Goal: Information Seeking & Learning: Learn about a topic

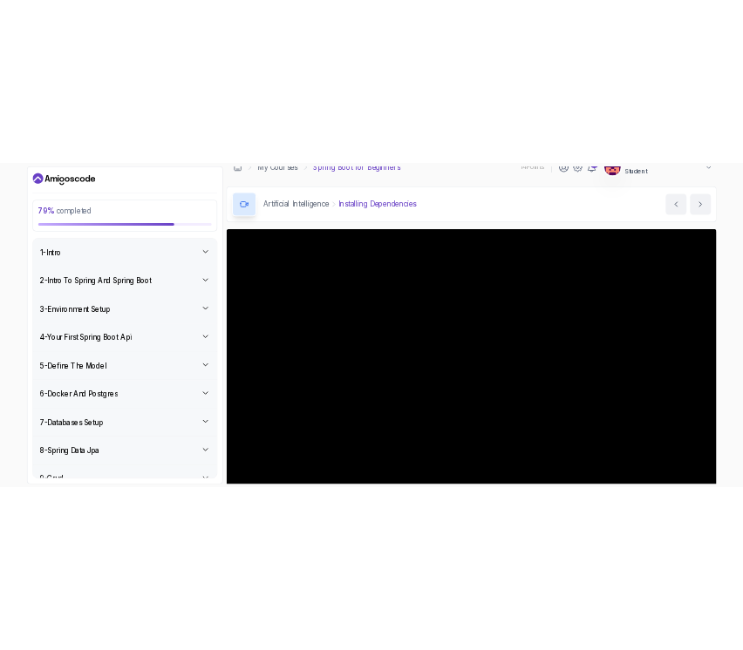
scroll to position [141, 0]
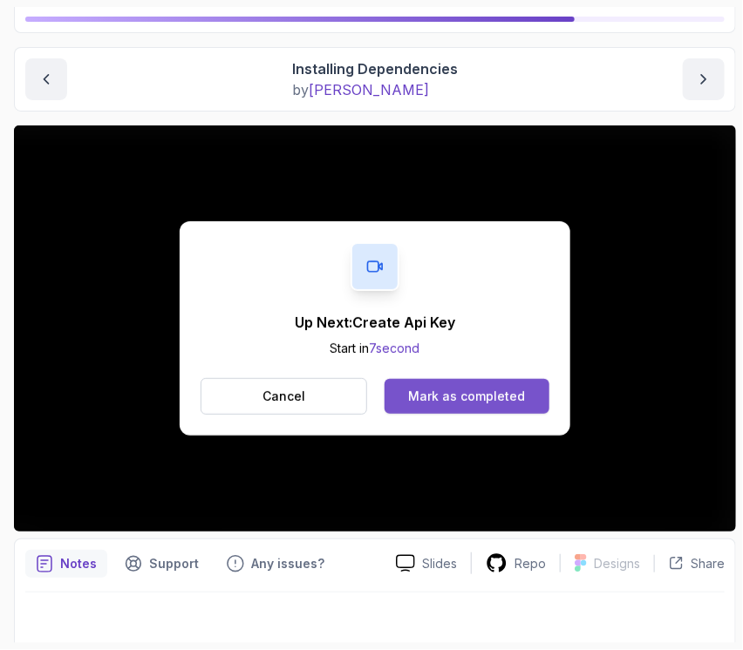
click at [432, 393] on div "Mark as completed" at bounding box center [466, 396] width 117 height 17
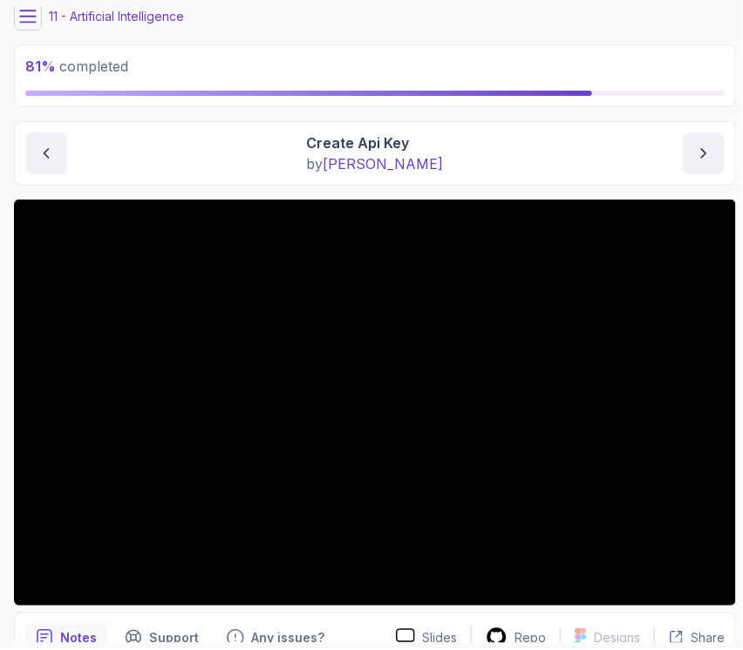
scroll to position [345, 0]
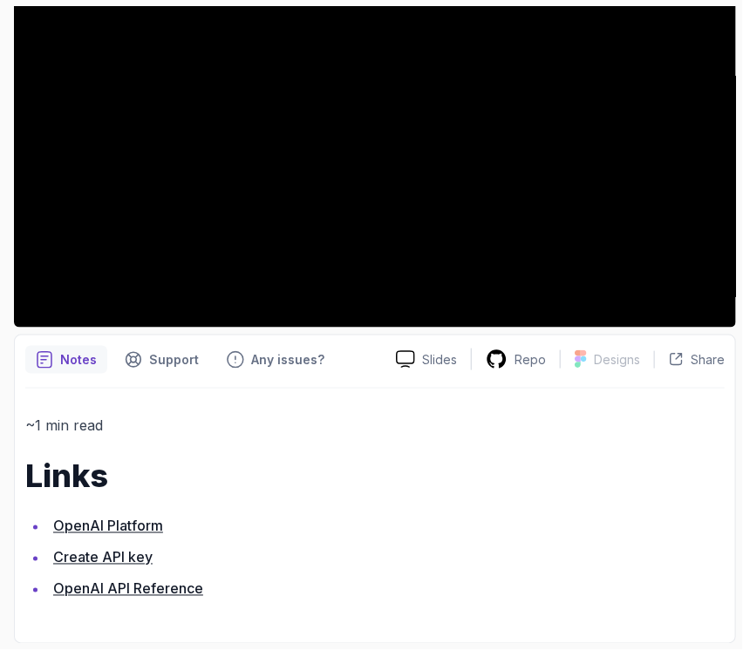
click at [106, 524] on link "OpenAI Platform" at bounding box center [108, 526] width 110 height 17
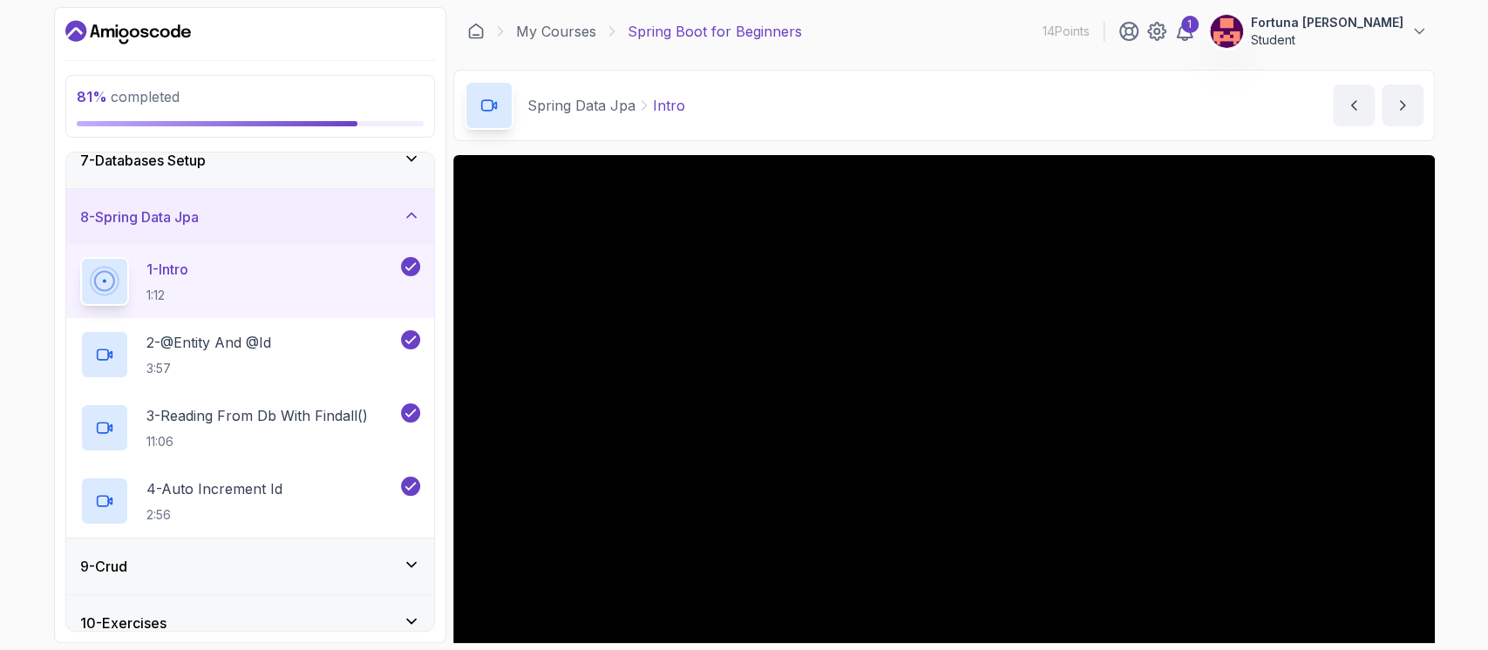
scroll to position [491, 0]
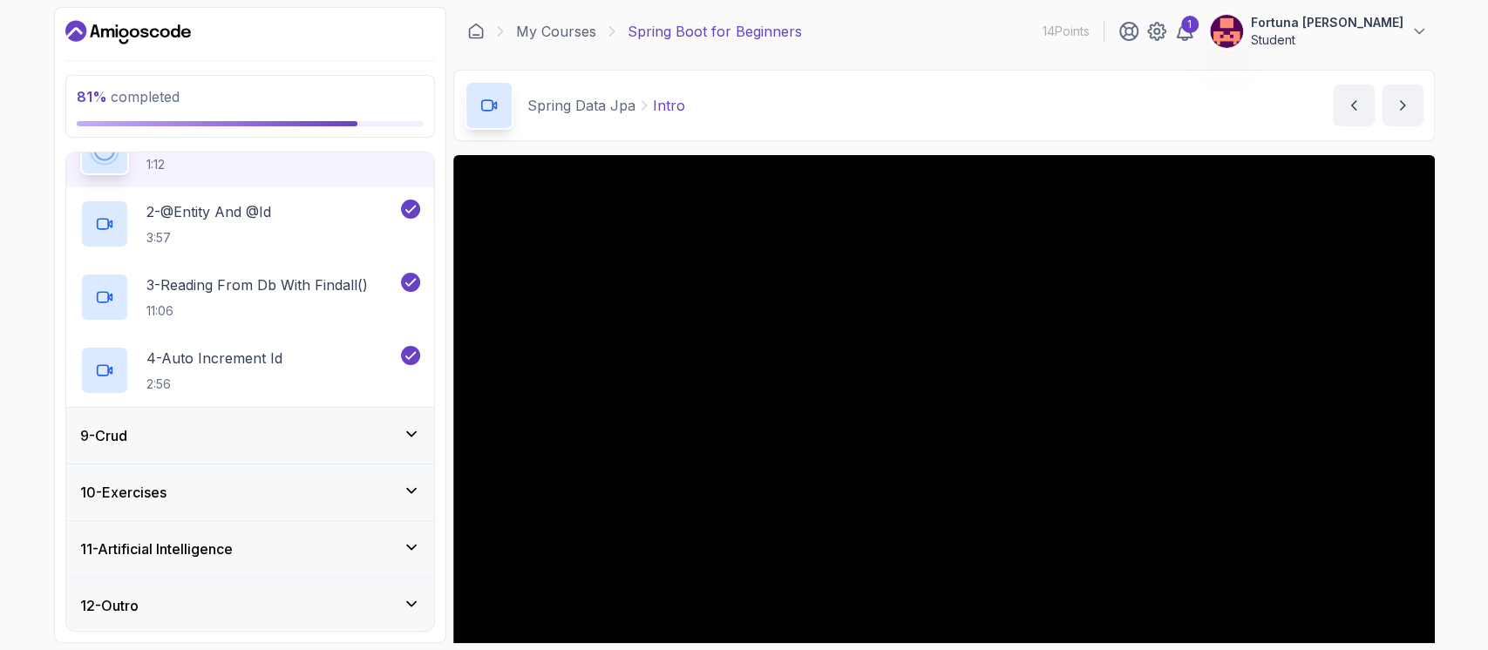
click at [144, 549] on h3 "11 - Artificial Intelligence" at bounding box center [156, 549] width 153 height 21
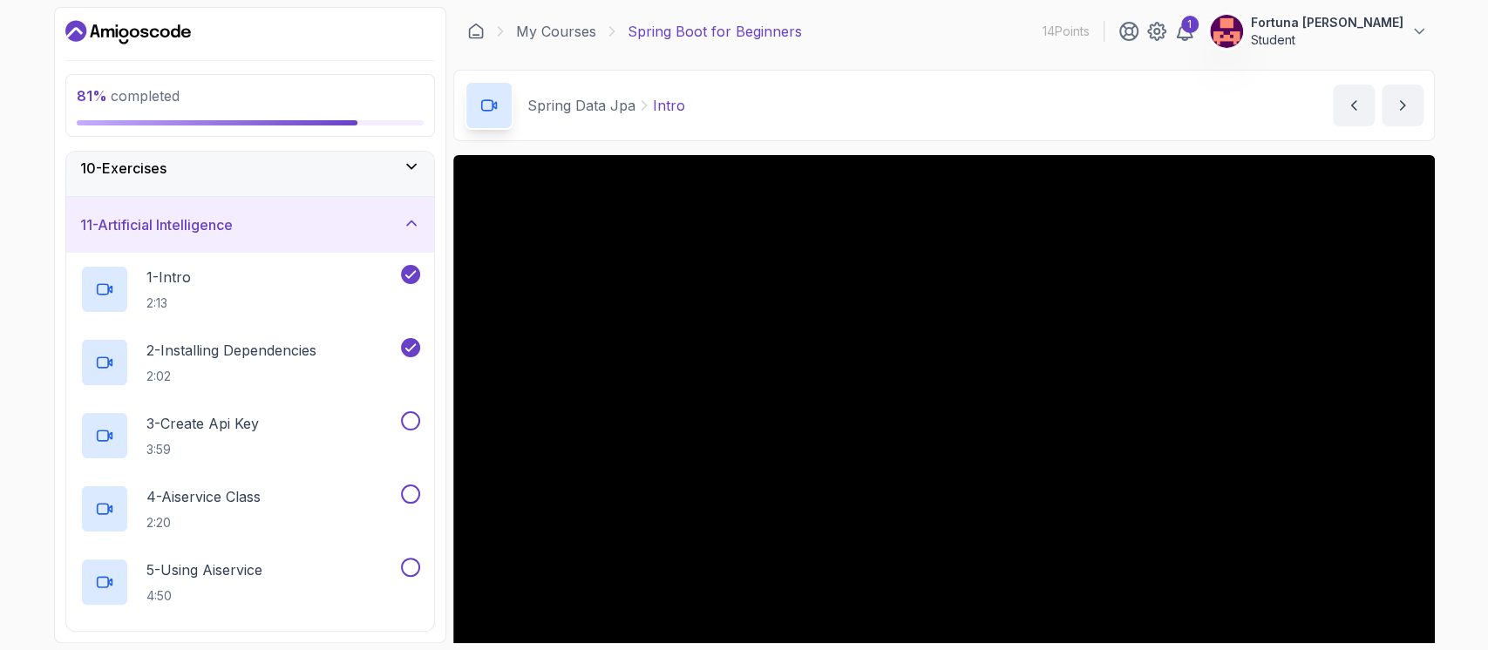
scroll to position [522, 0]
click at [211, 420] on p "3 - Create Api Key" at bounding box center [202, 422] width 112 height 21
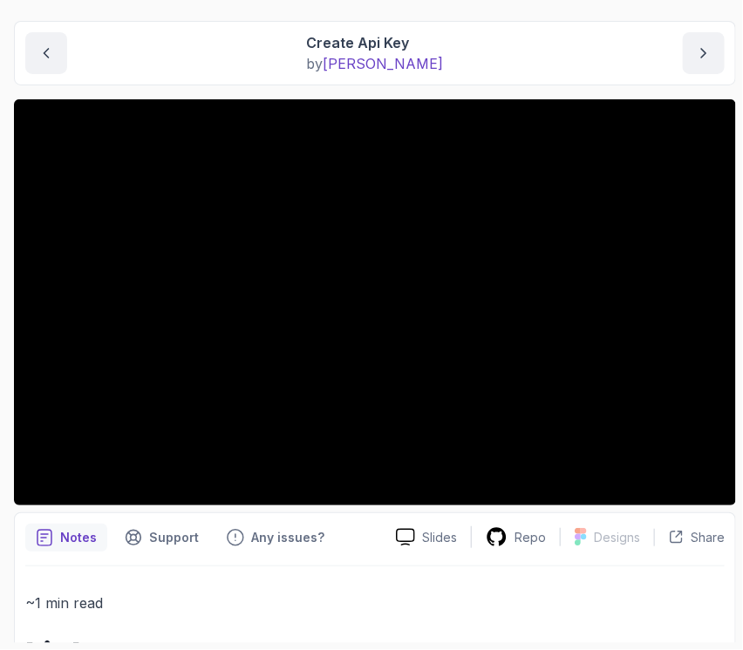
scroll to position [180, 0]
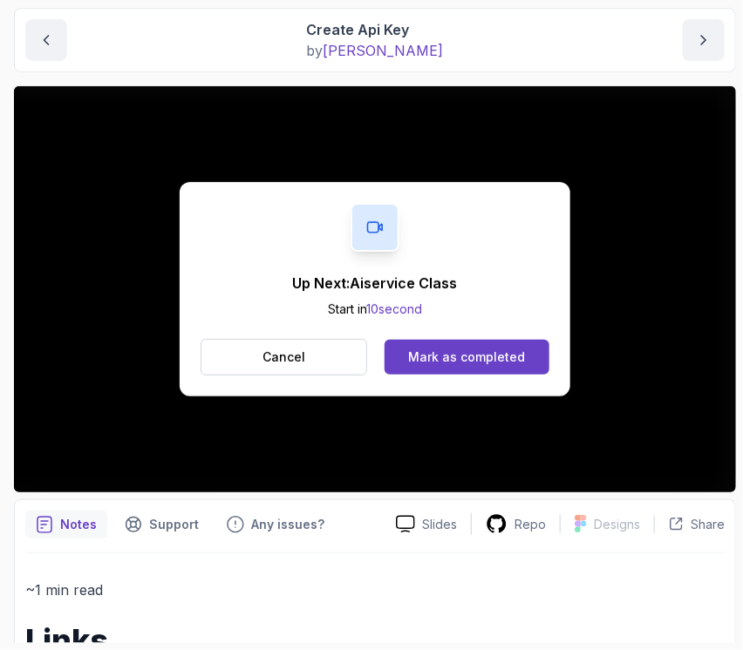
drag, startPoint x: 722, startPoint y: 228, endPoint x: 576, endPoint y: 478, distance: 289.5
click at [576, 478] on div "Up Next: Aiservice Class Start in 10 second Cancel Mark as completed" at bounding box center [375, 289] width 722 height 406
click at [286, 353] on p "Cancel" at bounding box center [283, 357] width 43 height 17
click at [510, 359] on div "Mark as completed" at bounding box center [466, 357] width 117 height 17
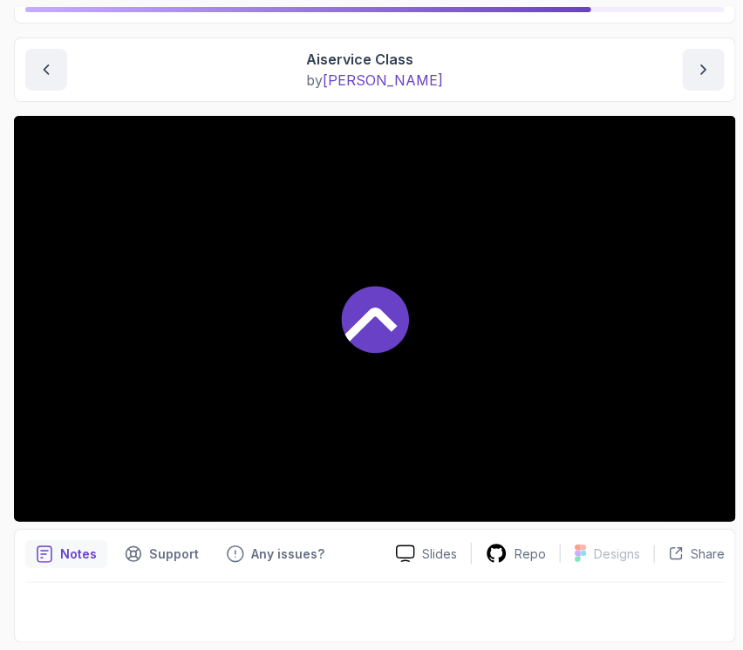
scroll to position [150, 0]
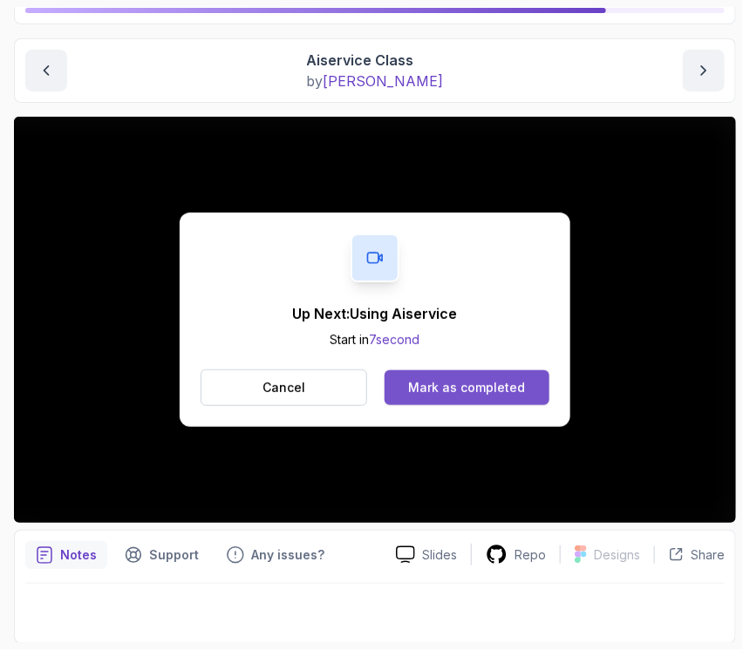
click at [494, 385] on div "Mark as completed" at bounding box center [466, 387] width 117 height 17
click at [463, 377] on button "Mark as completed" at bounding box center [467, 388] width 165 height 35
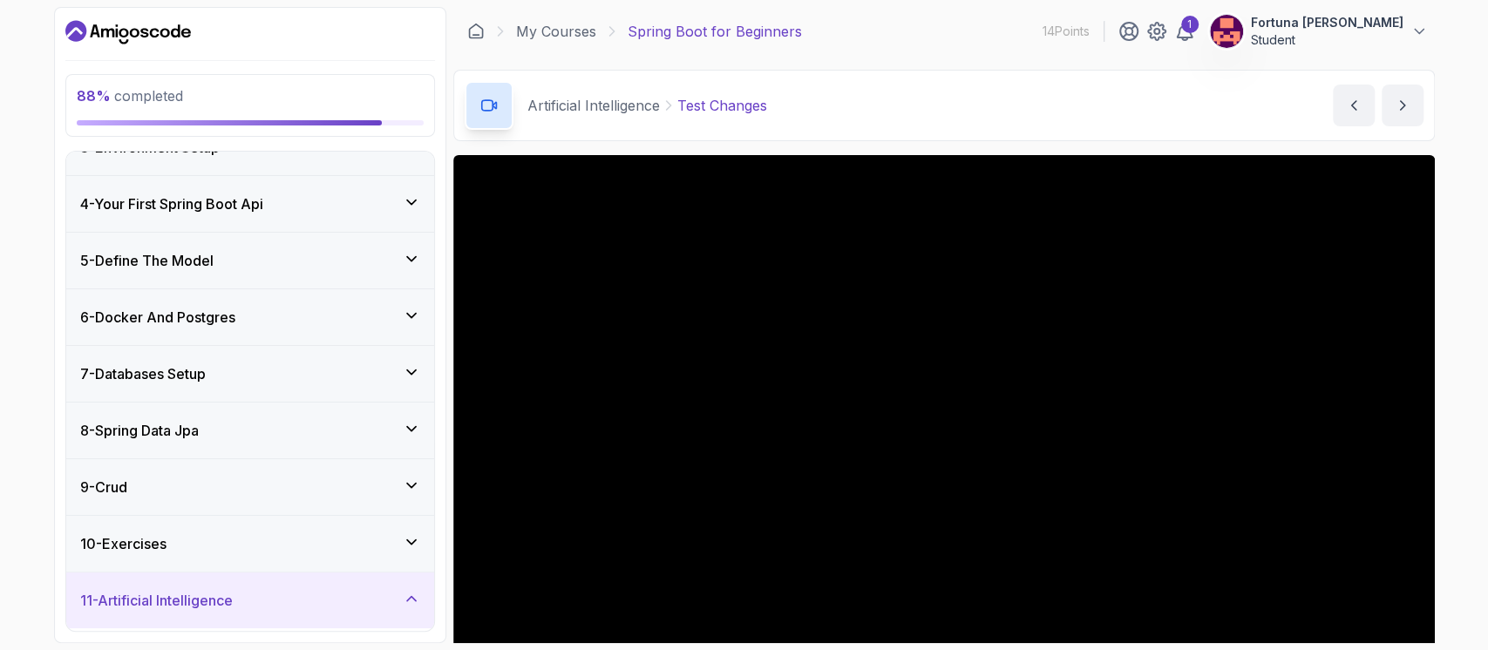
scroll to position [132, 0]
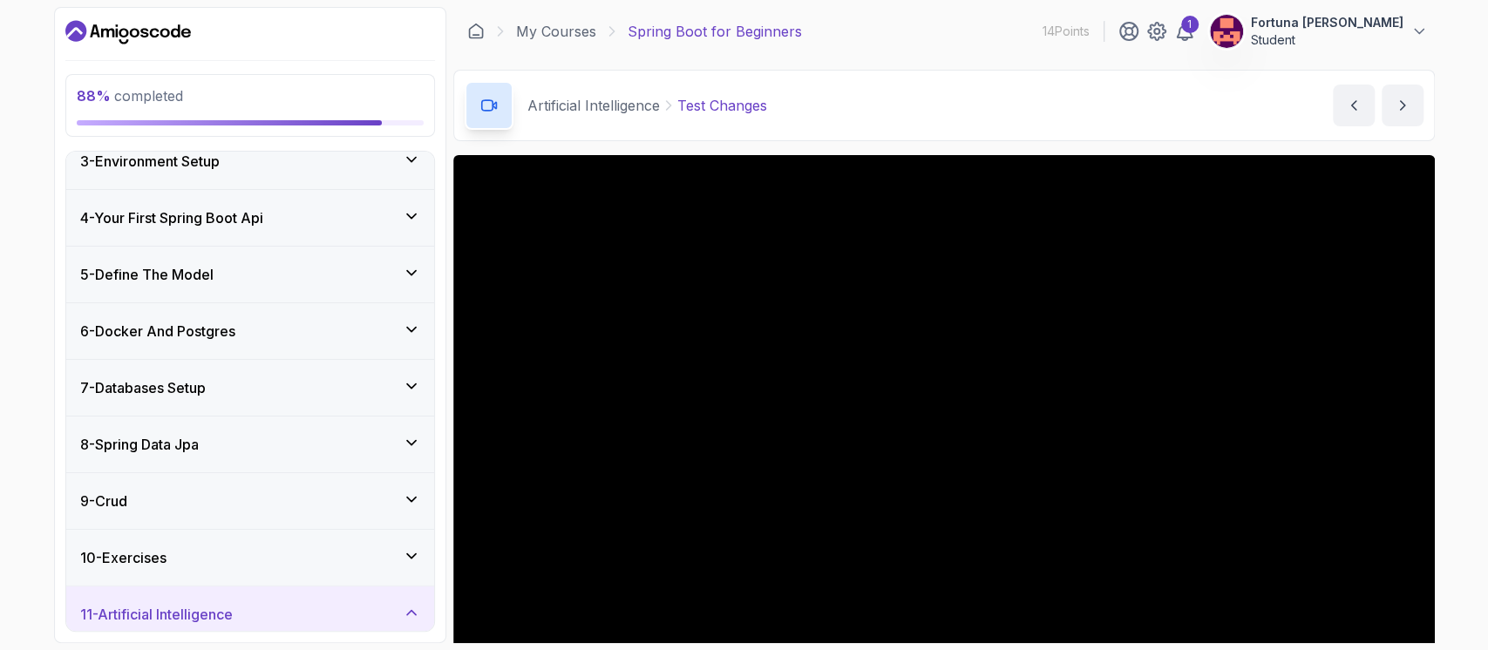
click at [180, 326] on h3 "6 - Docker And Postgres" at bounding box center [157, 331] width 155 height 21
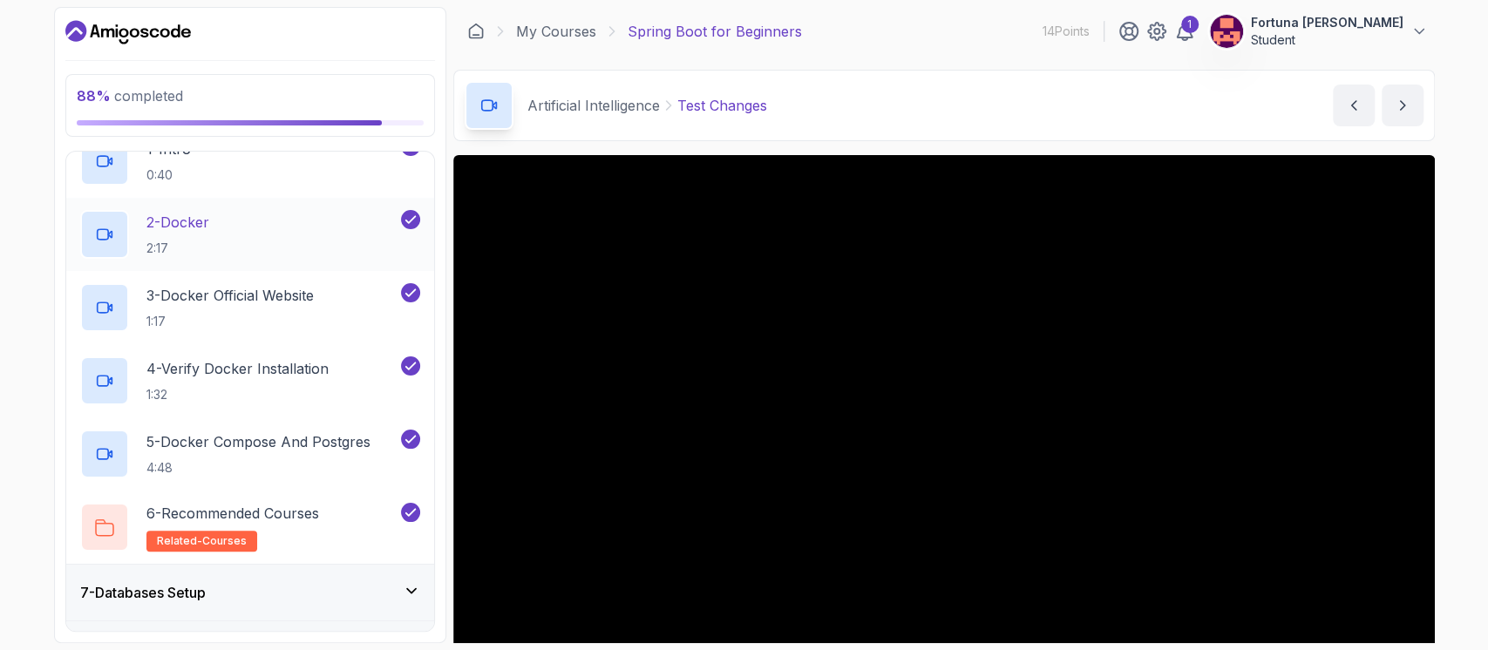
scroll to position [372, 0]
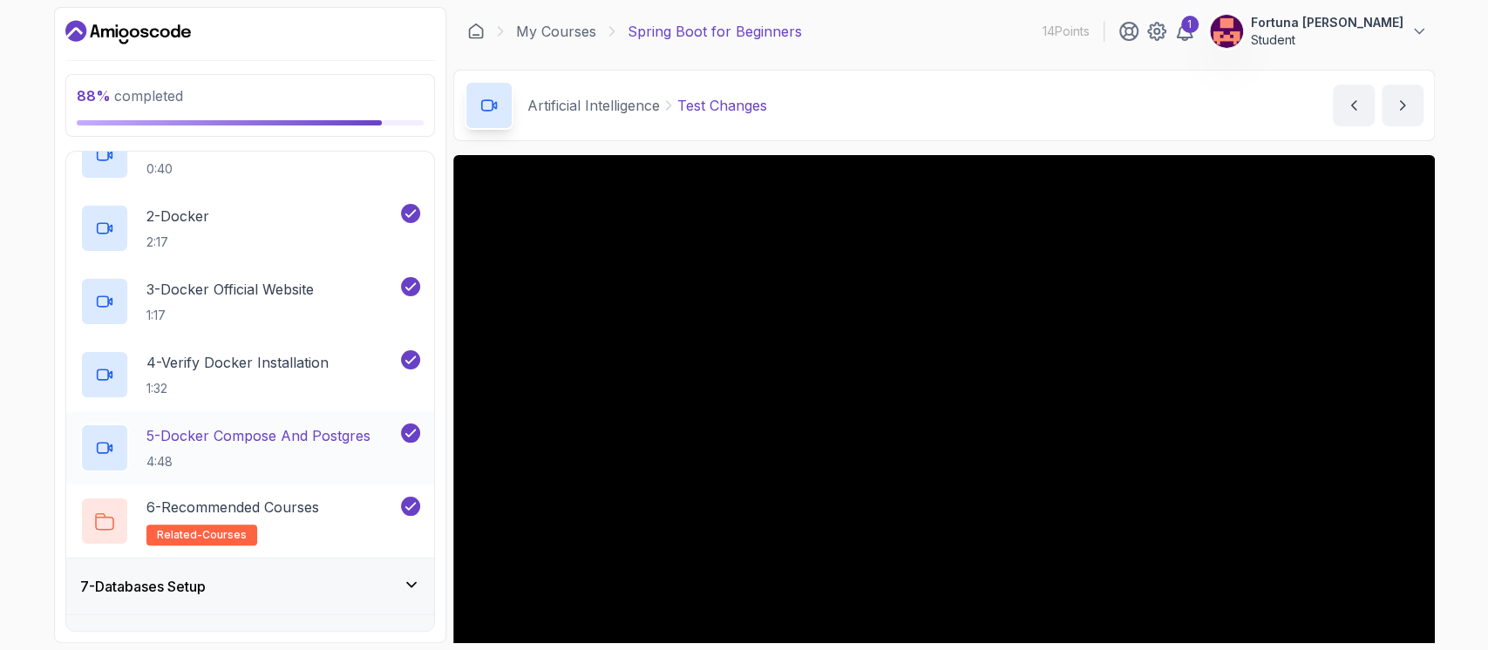
click at [282, 429] on p "5 - Docker Compose And Postgres" at bounding box center [258, 435] width 224 height 21
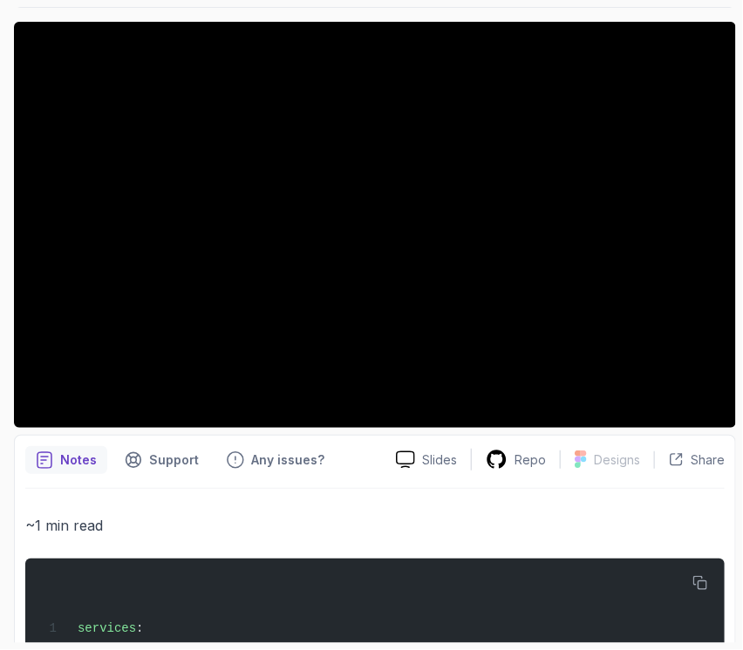
scroll to position [248, 0]
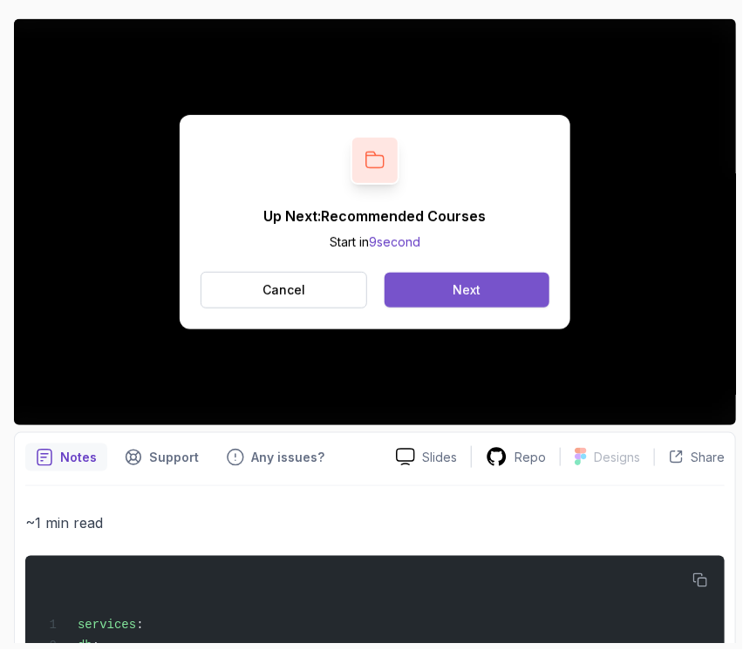
click at [464, 295] on div "Next" at bounding box center [467, 290] width 28 height 17
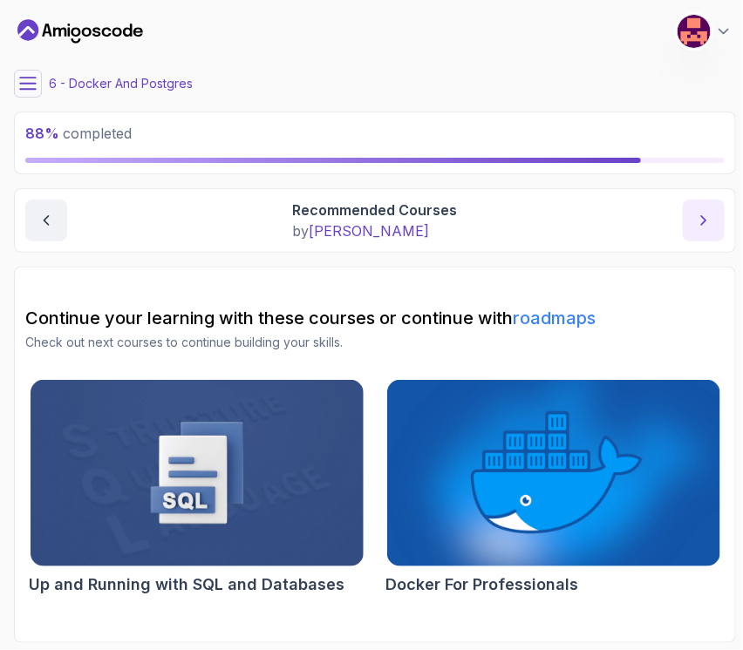
click at [711, 231] on button "next content" at bounding box center [704, 221] width 42 height 42
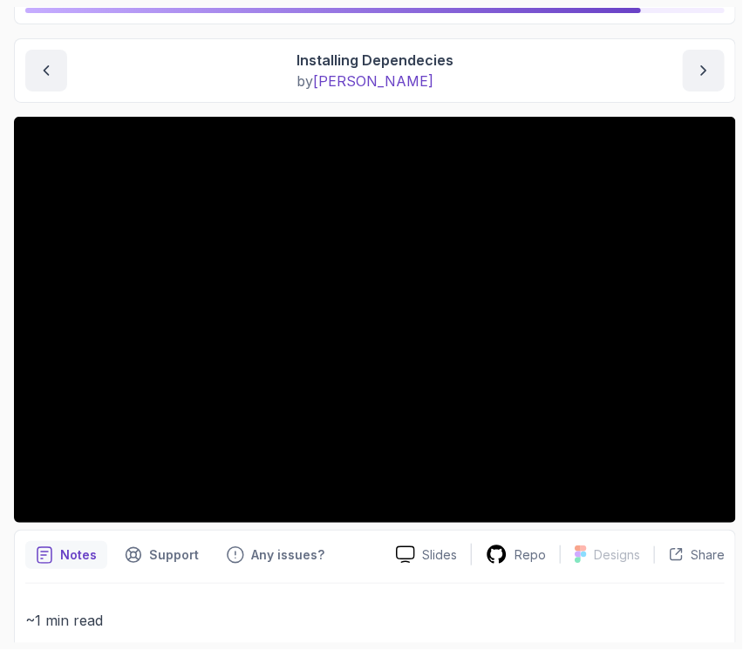
scroll to position [180, 0]
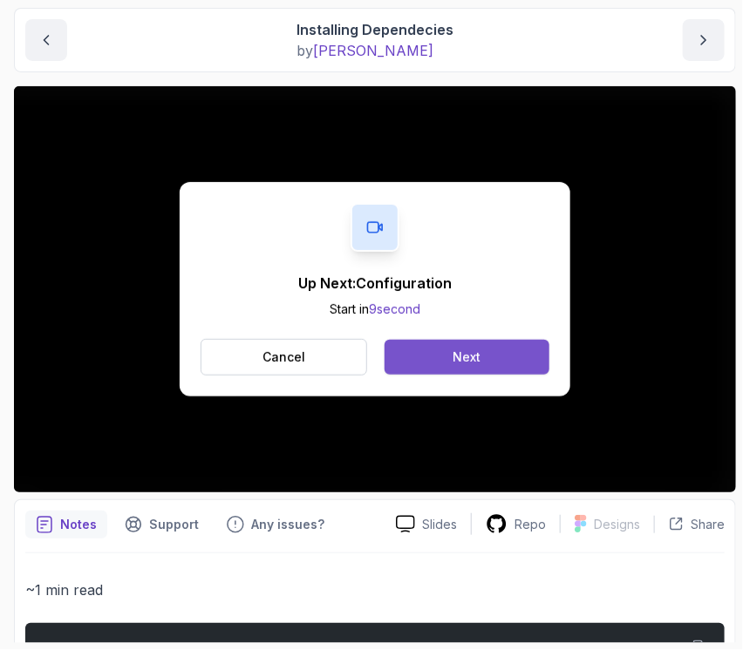
click at [490, 353] on button "Next" at bounding box center [467, 357] width 165 height 35
click at [459, 355] on div "Next" at bounding box center [467, 357] width 28 height 17
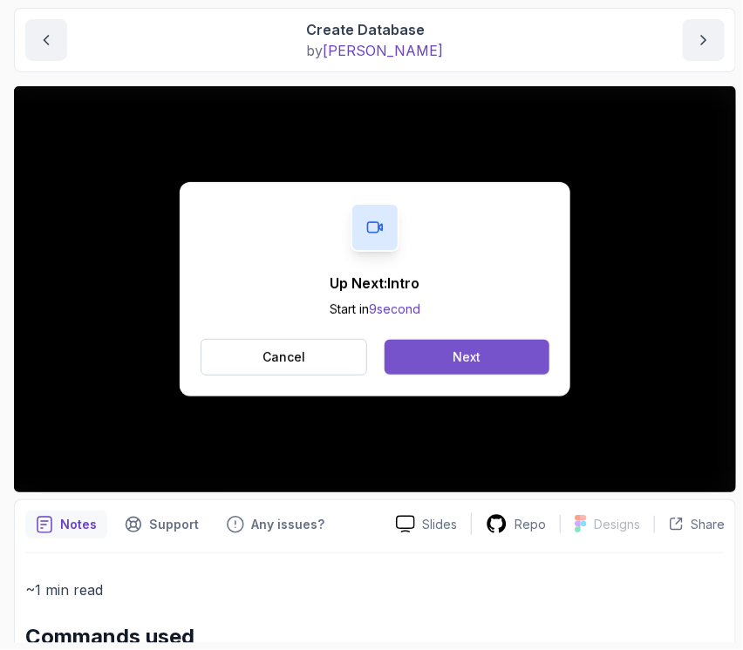
click at [470, 352] on div "Next" at bounding box center [467, 357] width 28 height 17
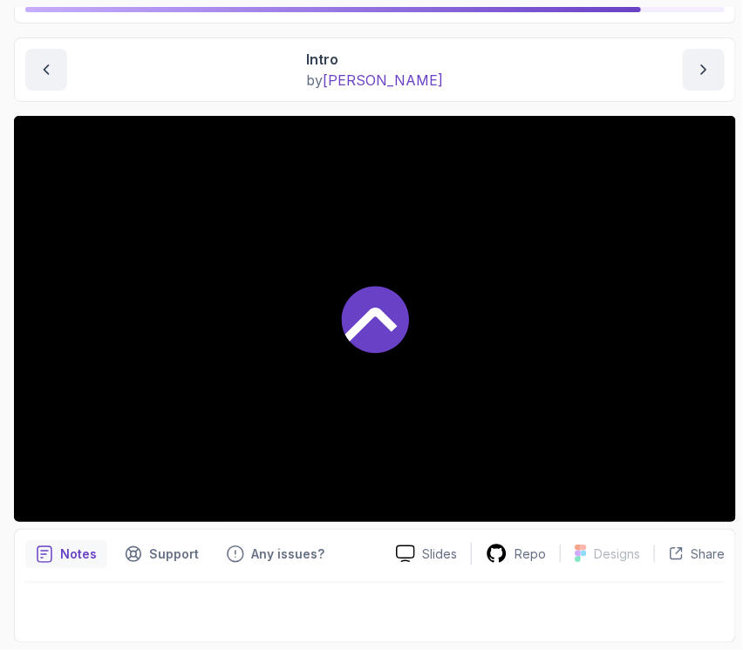
scroll to position [150, 0]
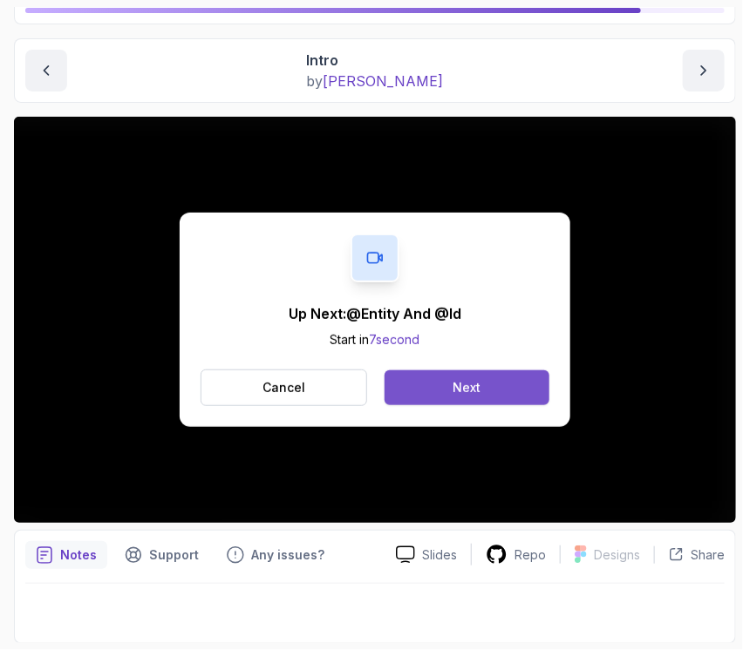
click at [500, 373] on button "Next" at bounding box center [467, 388] width 165 height 35
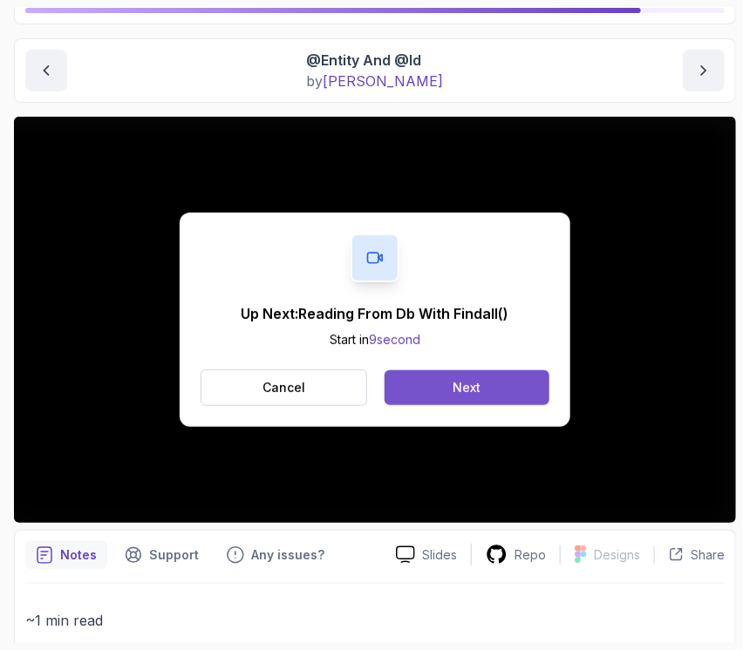
click at [434, 379] on button "Next" at bounding box center [467, 388] width 165 height 35
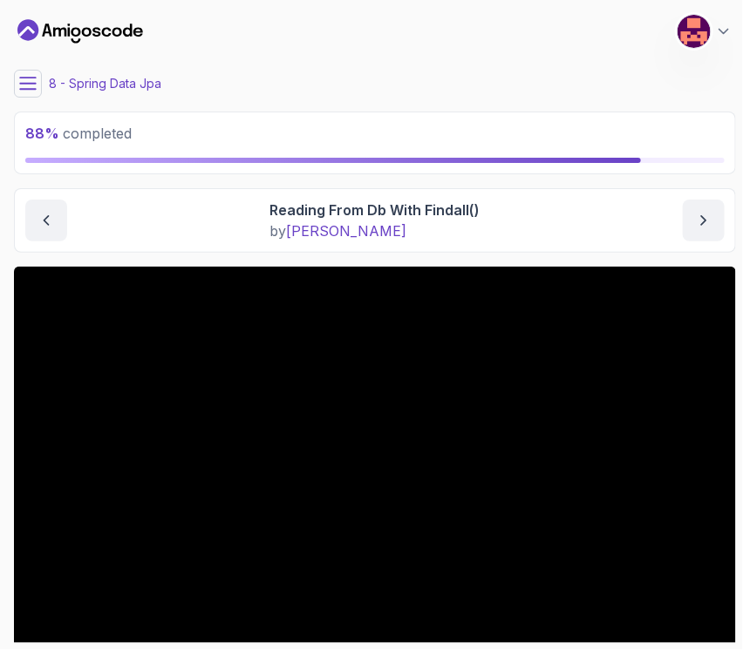
click at [31, 90] on icon at bounding box center [27, 83] width 17 height 17
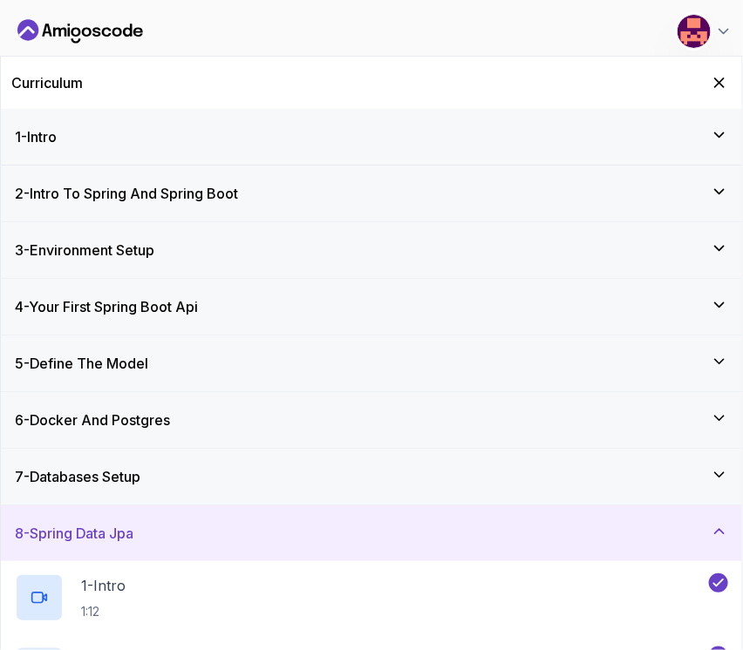
scroll to position [374, 0]
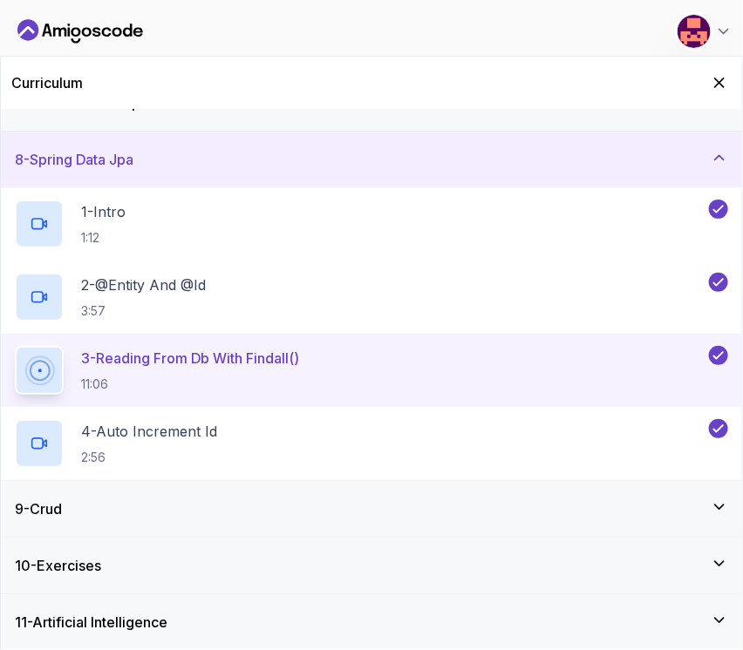
click at [51, 635] on div "11 - Artificial Intelligence" at bounding box center [371, 623] width 741 height 56
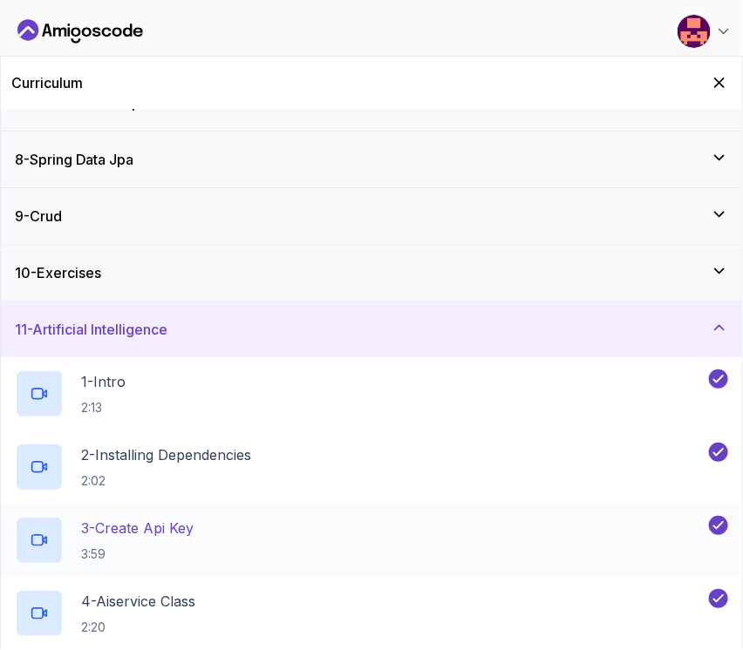
scroll to position [594, 0]
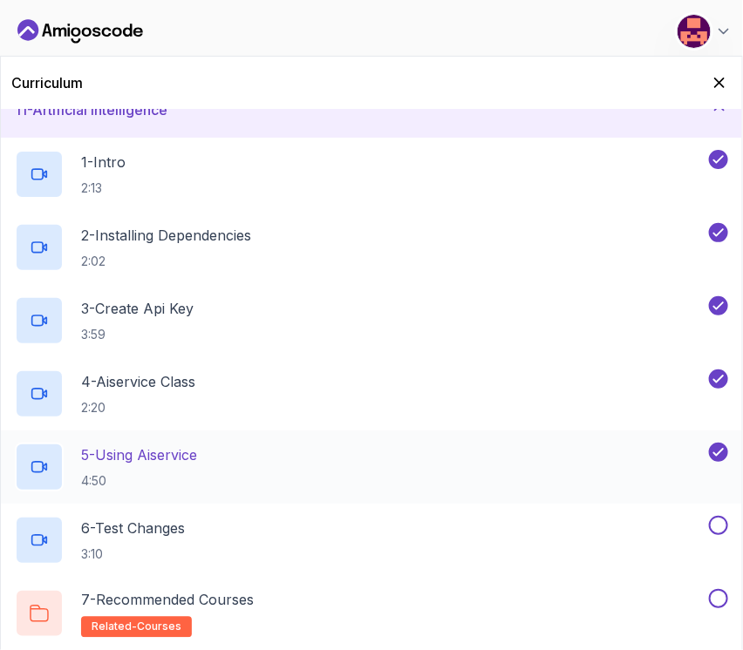
click at [142, 453] on p "5 - Using Aiservice" at bounding box center [139, 455] width 116 height 21
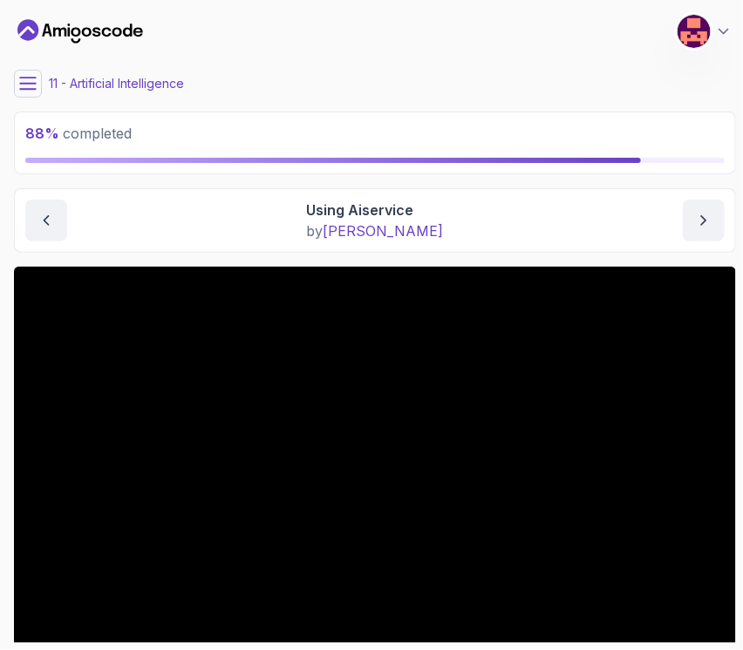
scroll to position [150, 0]
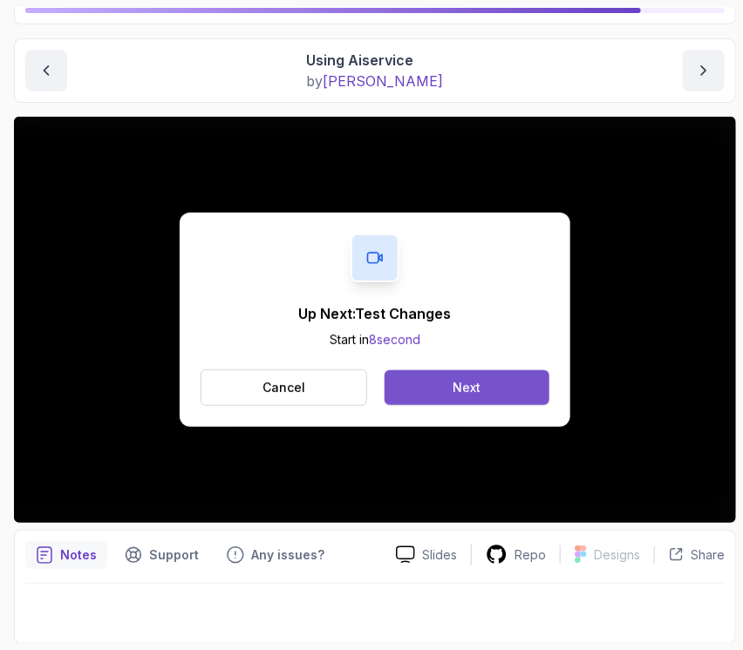
click at [469, 385] on div "Next" at bounding box center [467, 387] width 28 height 17
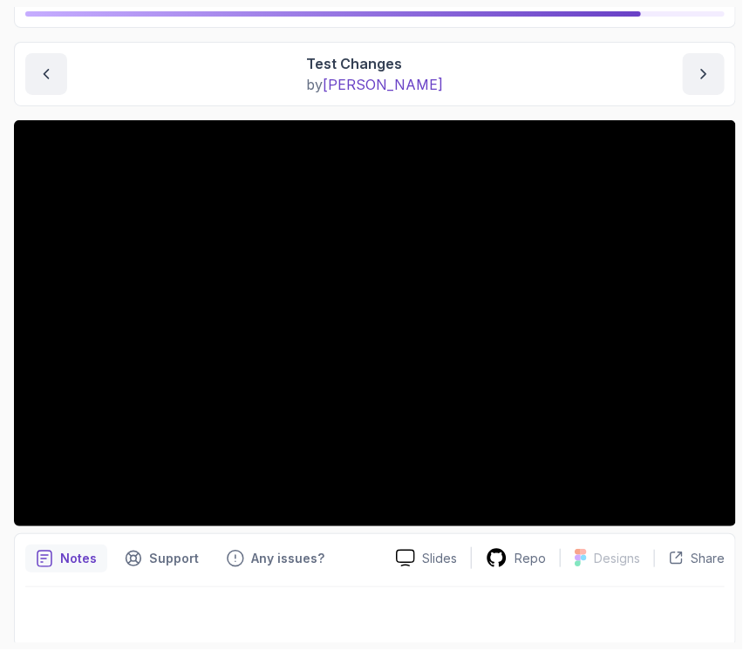
scroll to position [150, 0]
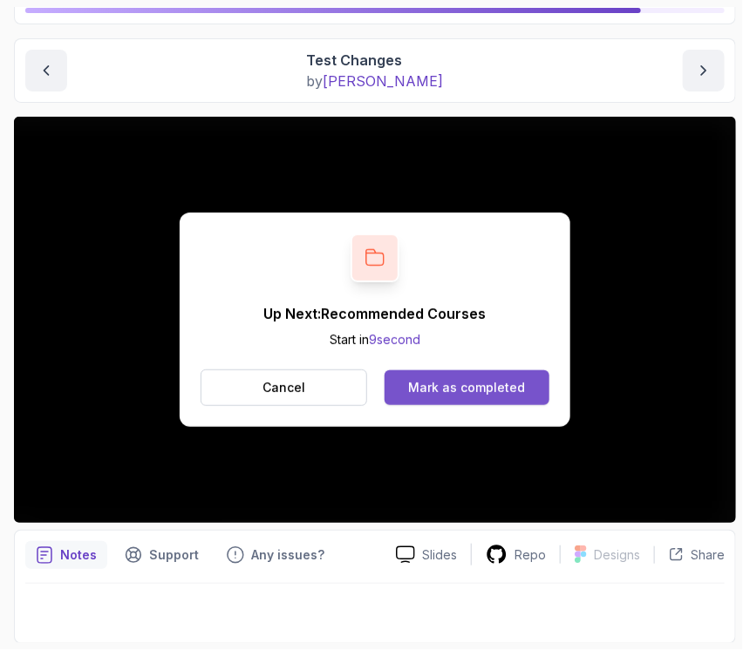
click at [453, 382] on div "Mark as completed" at bounding box center [466, 387] width 117 height 17
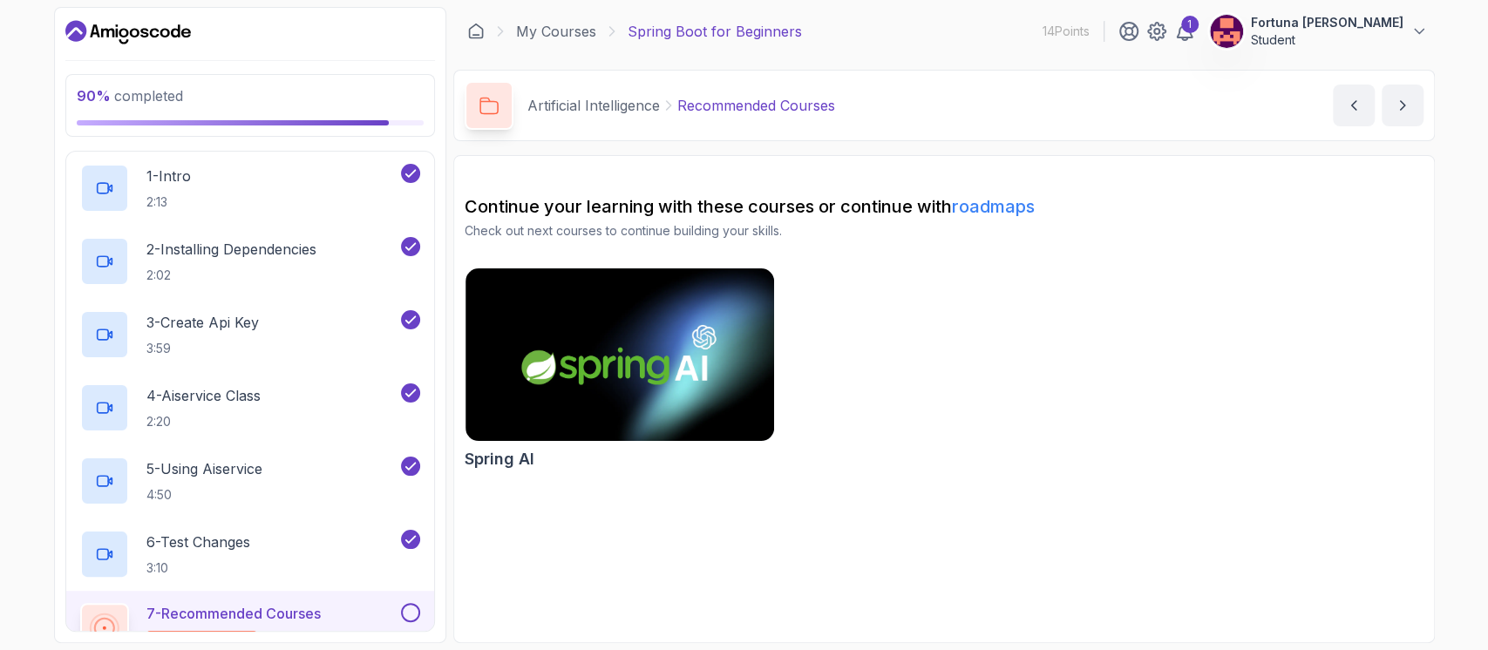
scroll to position [711, 0]
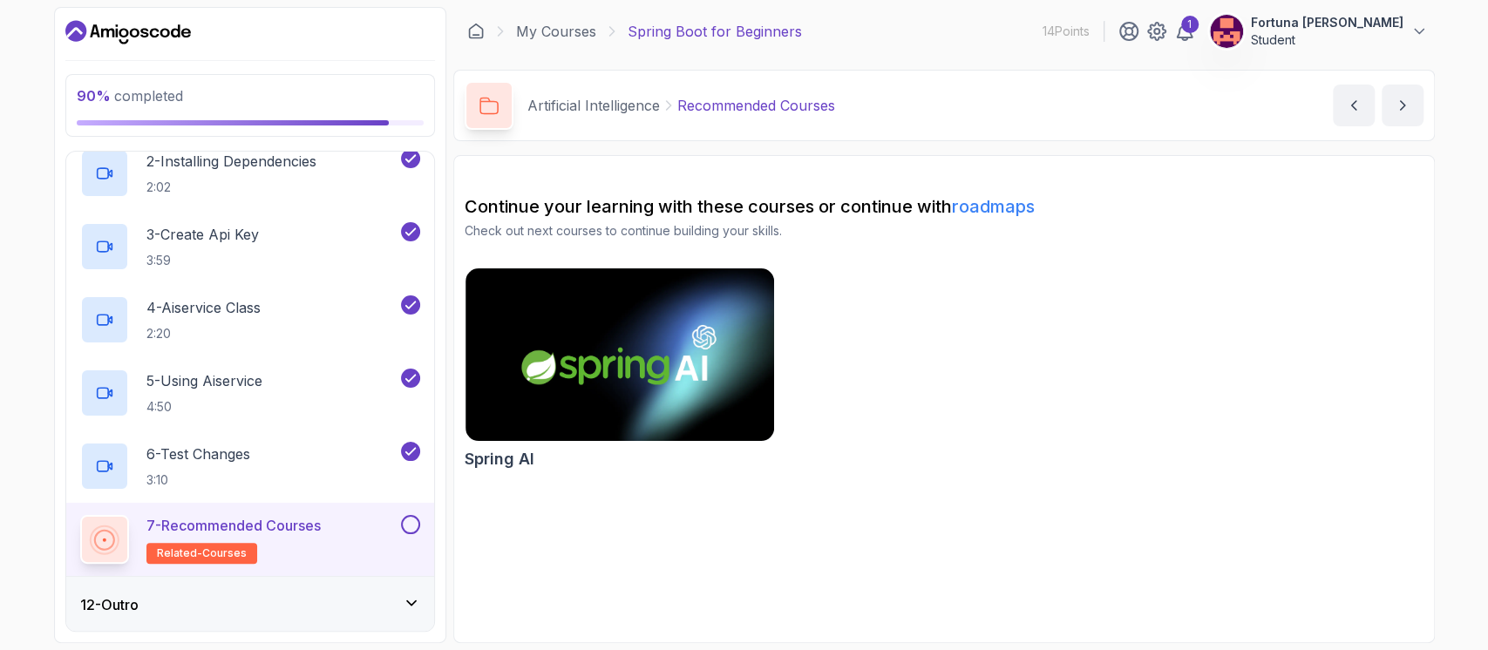
click at [415, 515] on div at bounding box center [409, 524] width 23 height 19
click at [412, 522] on button at bounding box center [410, 524] width 19 height 19
click at [1406, 110] on icon "next content" at bounding box center [1402, 105] width 17 height 17
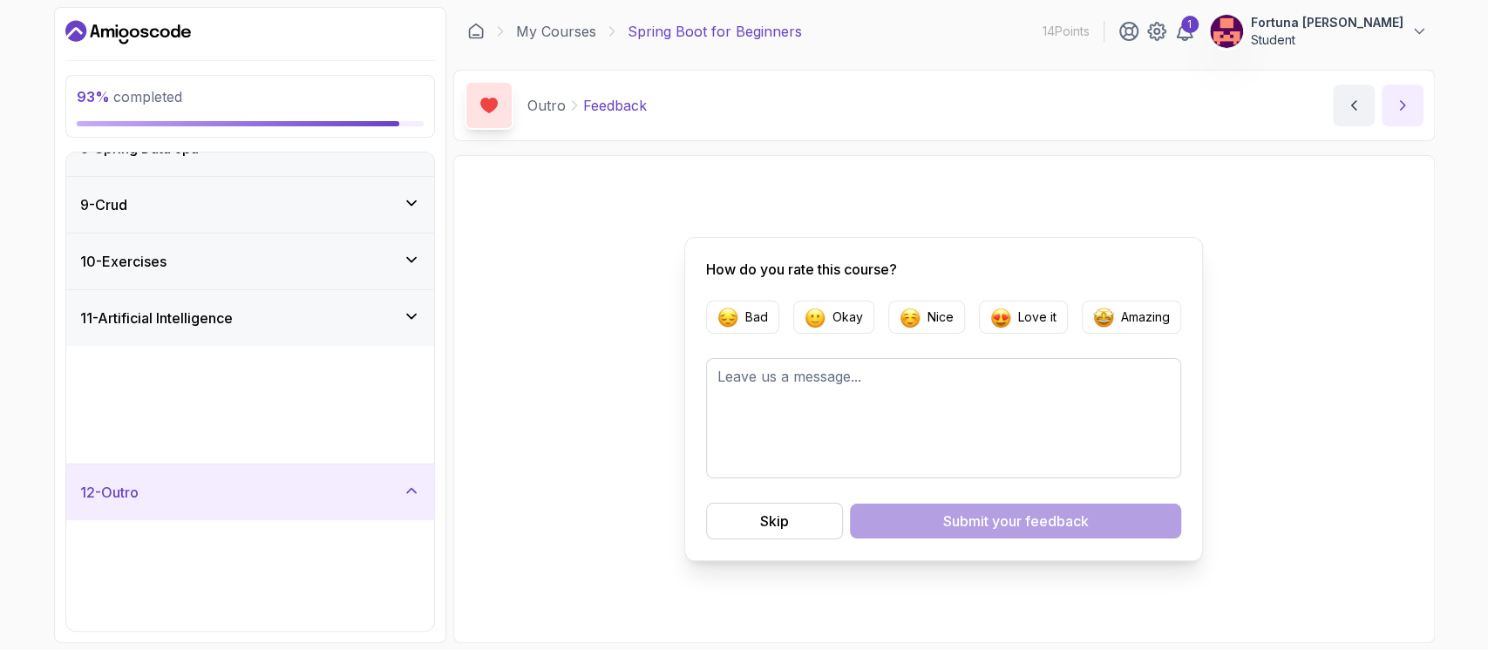
scroll to position [199, 0]
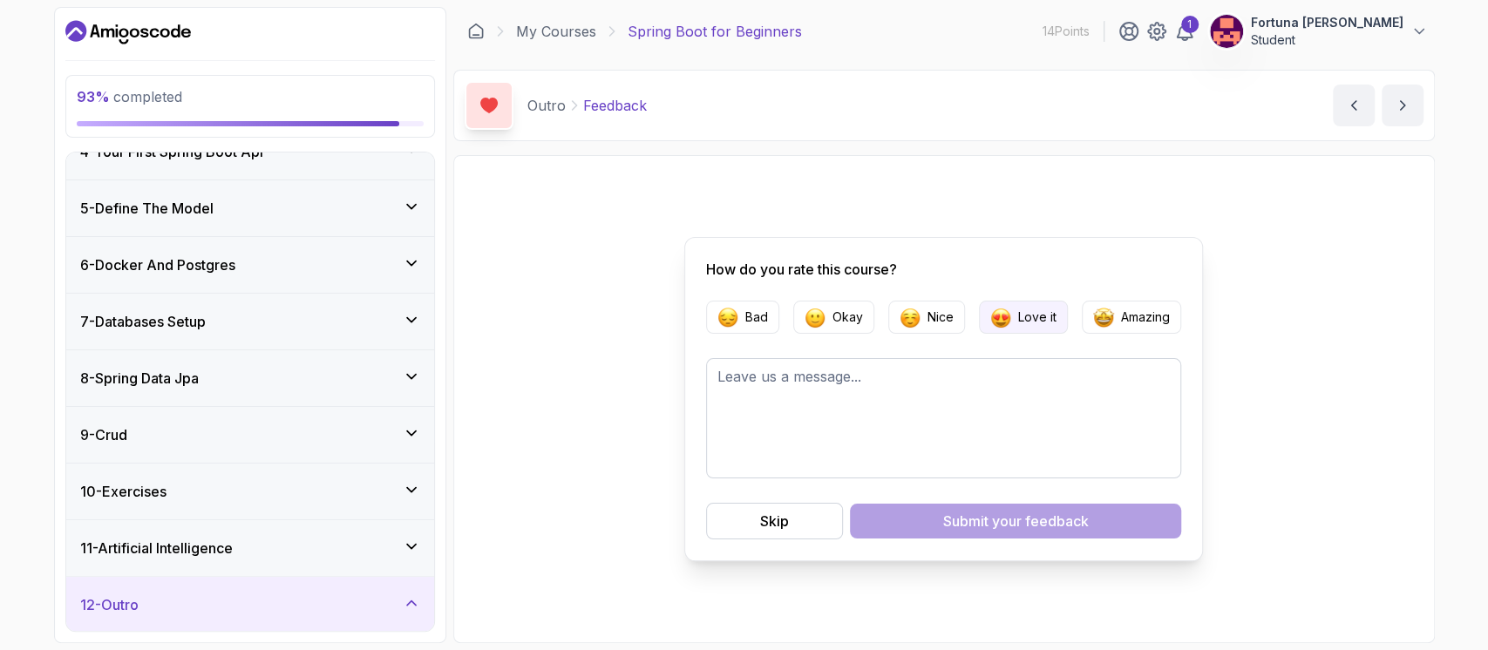
click at [1019, 317] on p "Love it" at bounding box center [1037, 317] width 38 height 17
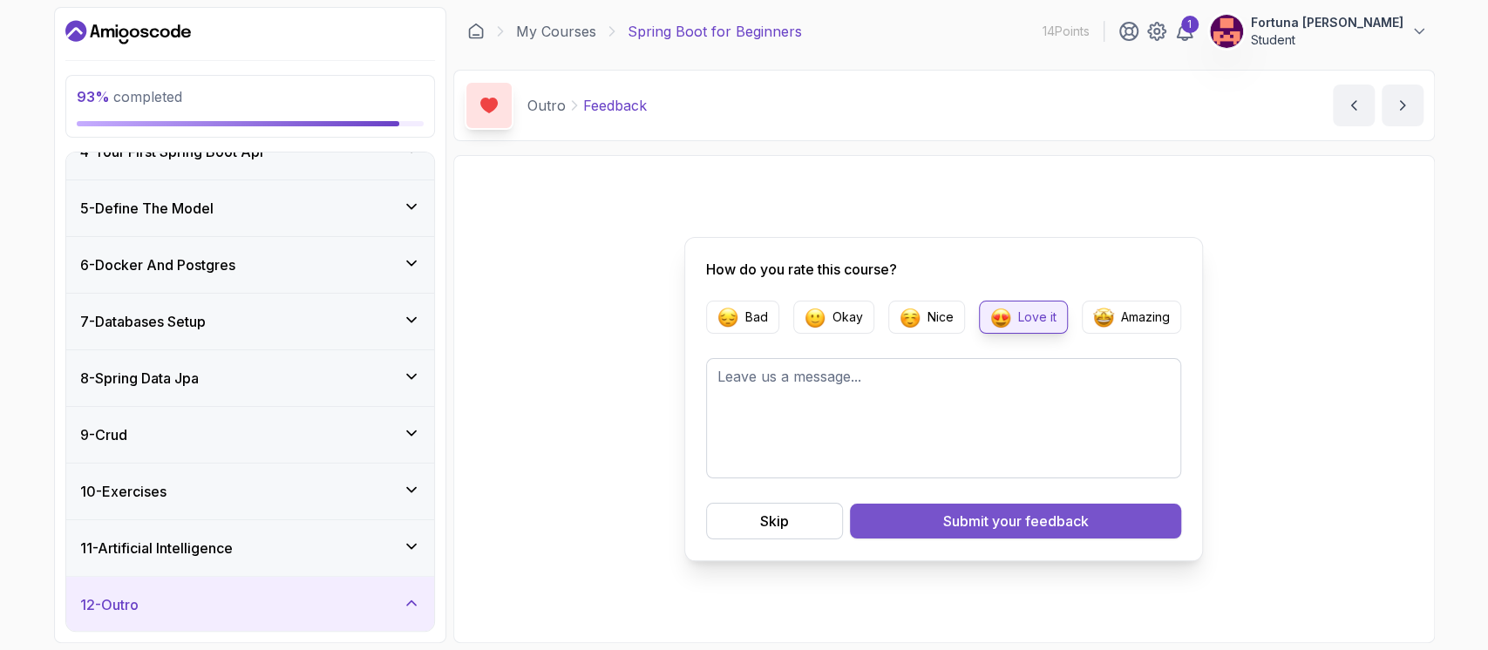
click at [997, 528] on span "your feedback" at bounding box center [1040, 521] width 97 height 21
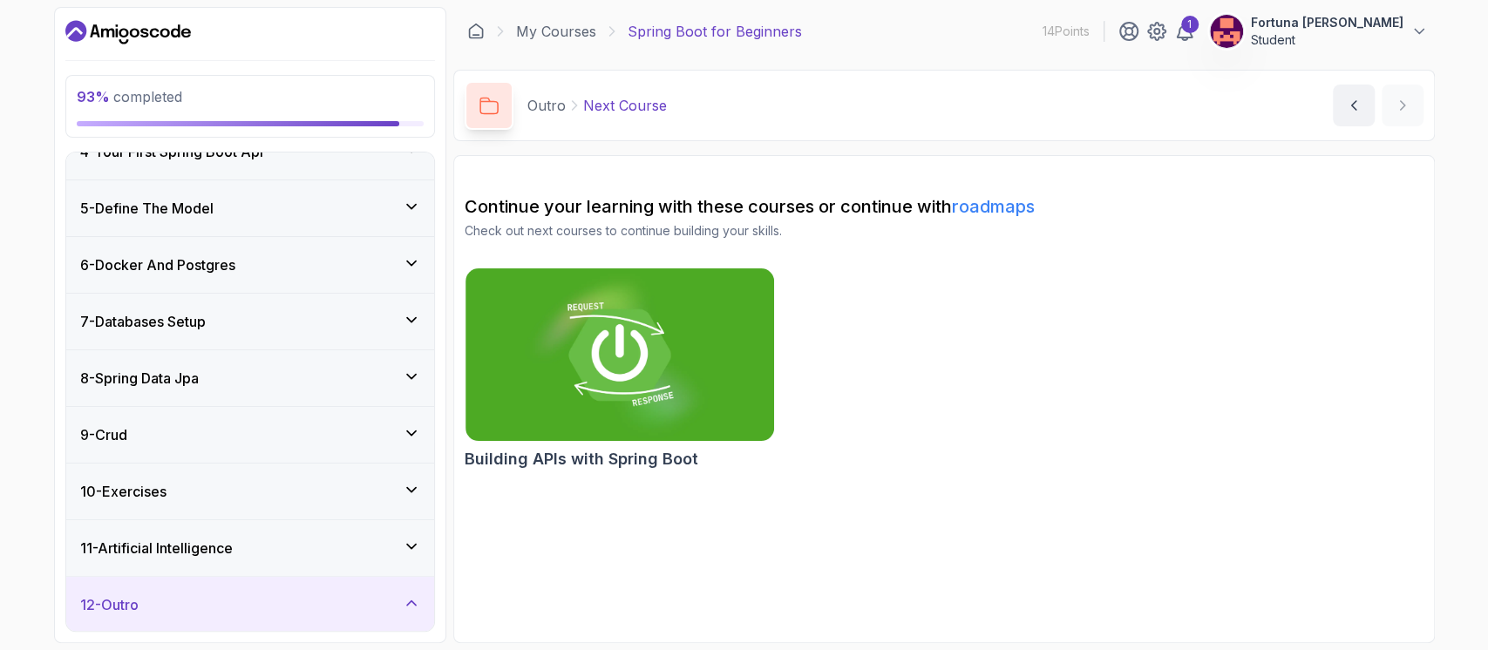
scroll to position [344, 0]
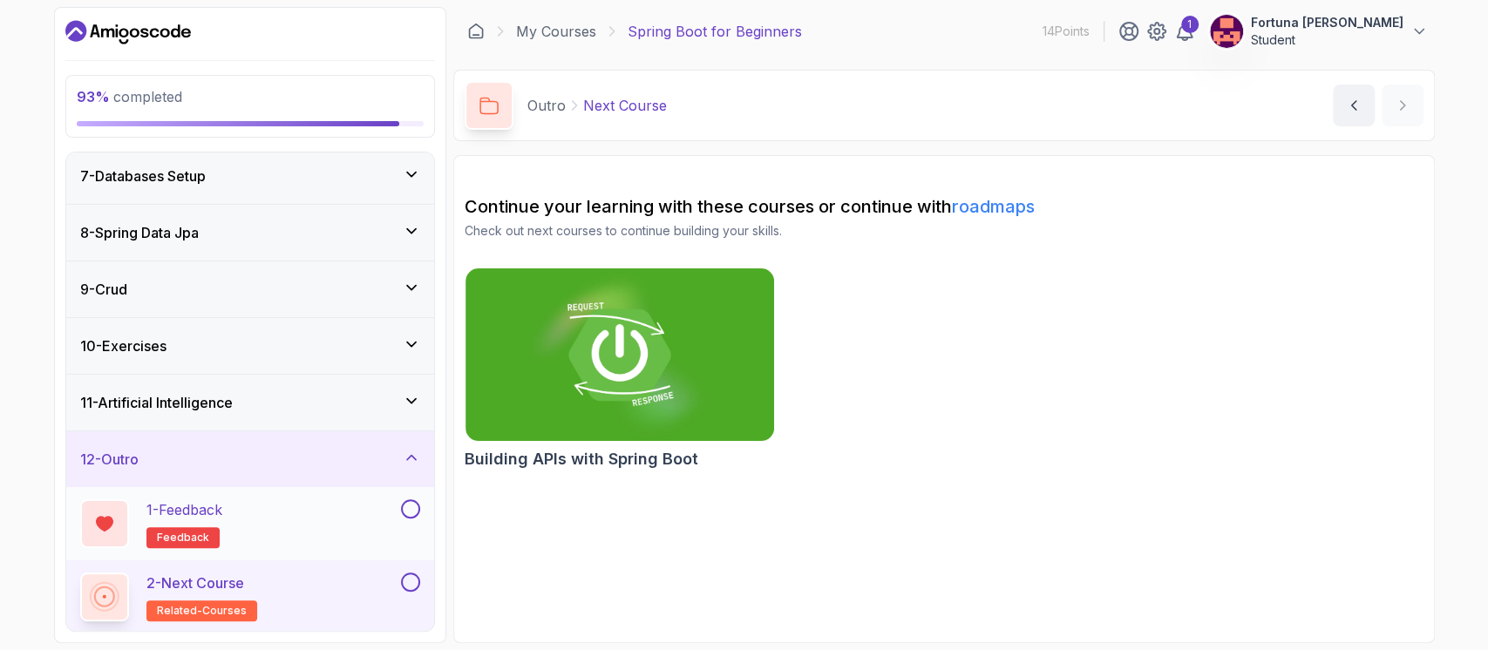
click at [421, 508] on div "1 - Feedback feedback" at bounding box center [250, 523] width 368 height 73
click at [413, 508] on button at bounding box center [410, 509] width 19 height 19
click at [405, 579] on button at bounding box center [410, 582] width 19 height 19
click at [421, 406] on div "11 - Artificial Intelligence" at bounding box center [250, 403] width 368 height 56
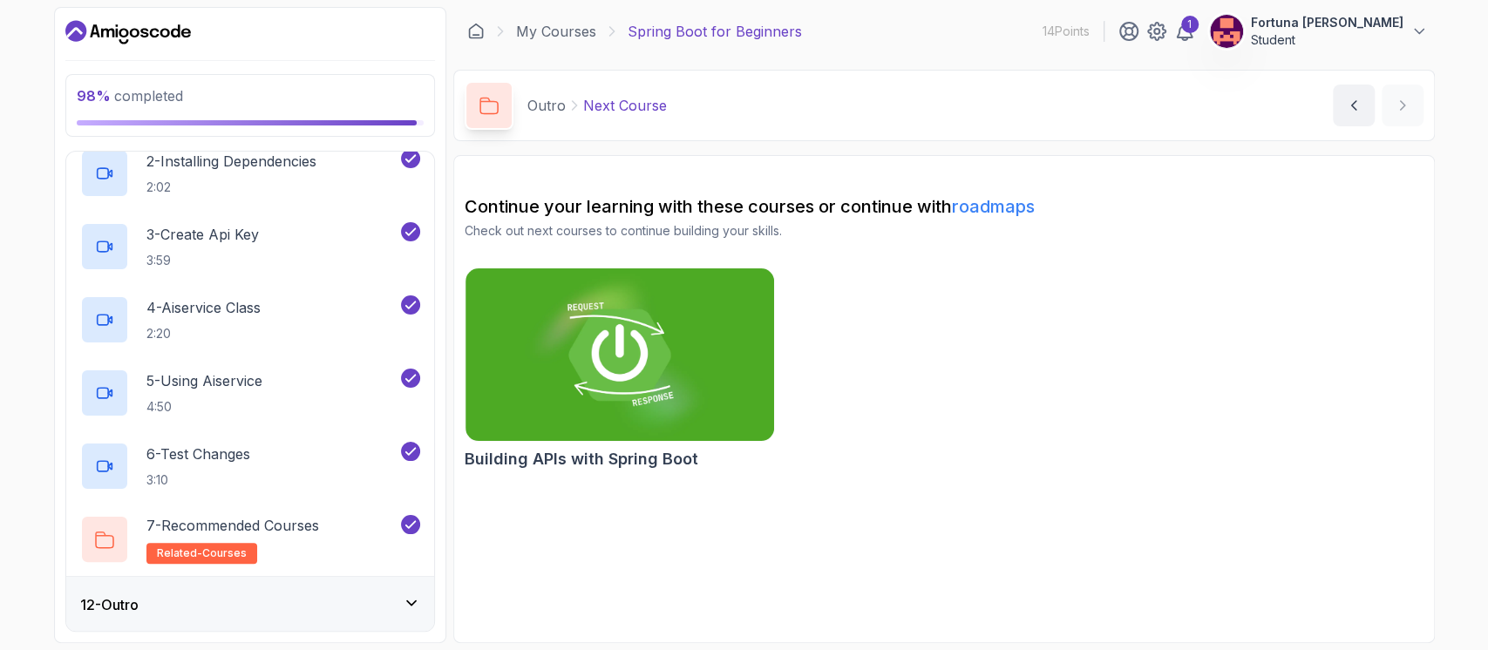
scroll to position [0, 0]
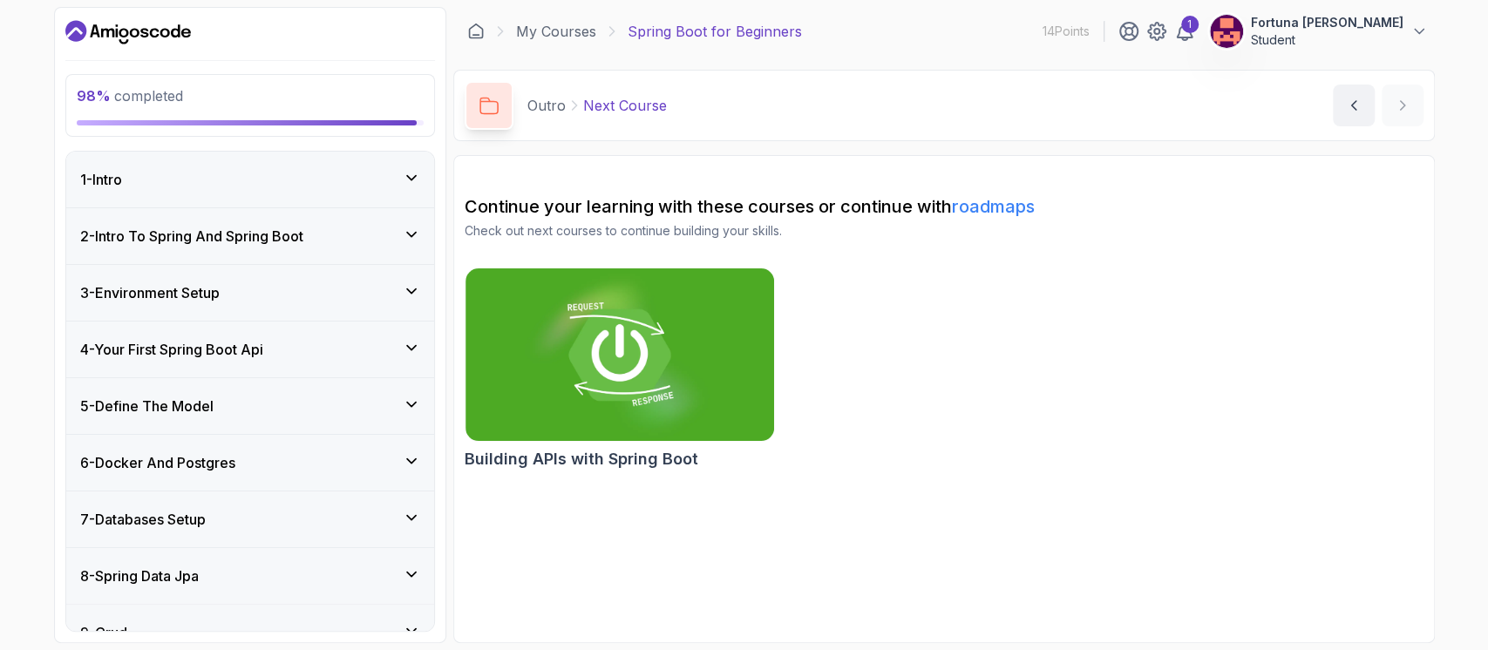
click at [395, 170] on div "1 - Intro" at bounding box center [250, 179] width 340 height 21
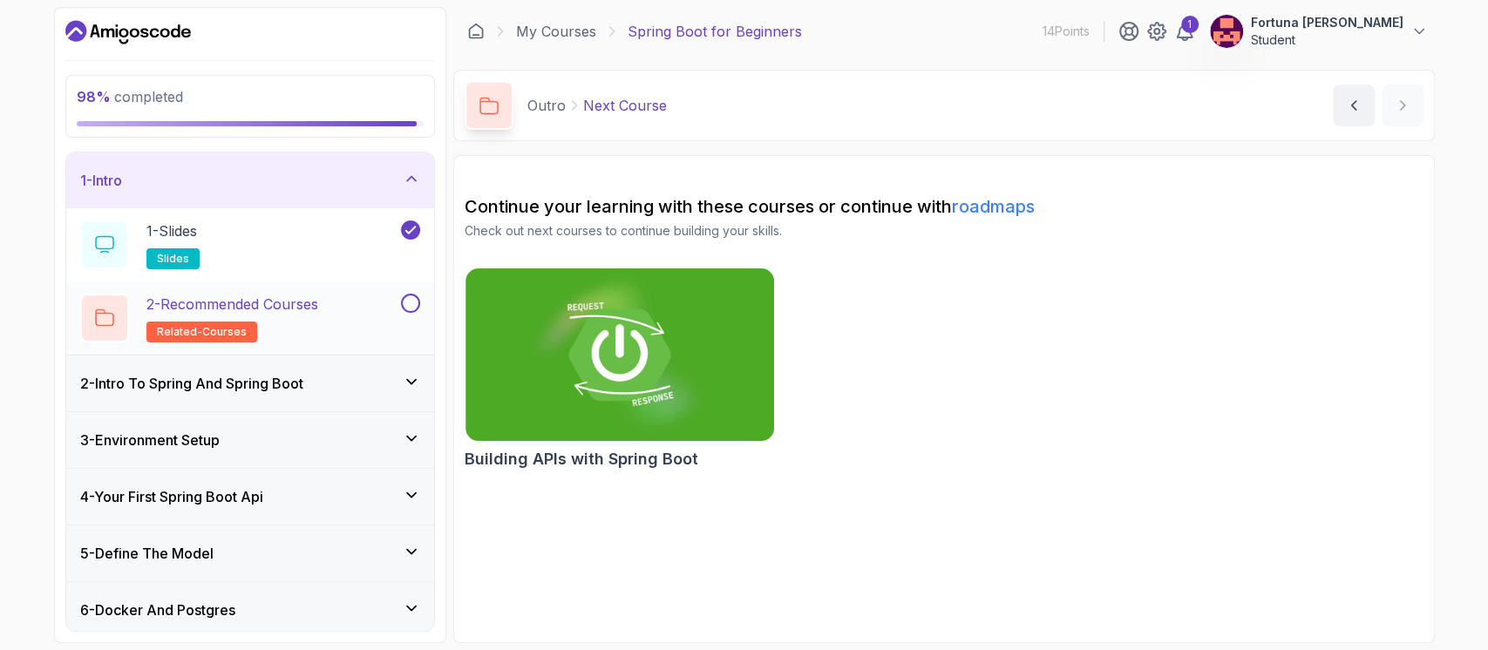
click at [412, 304] on button at bounding box center [410, 303] width 19 height 19
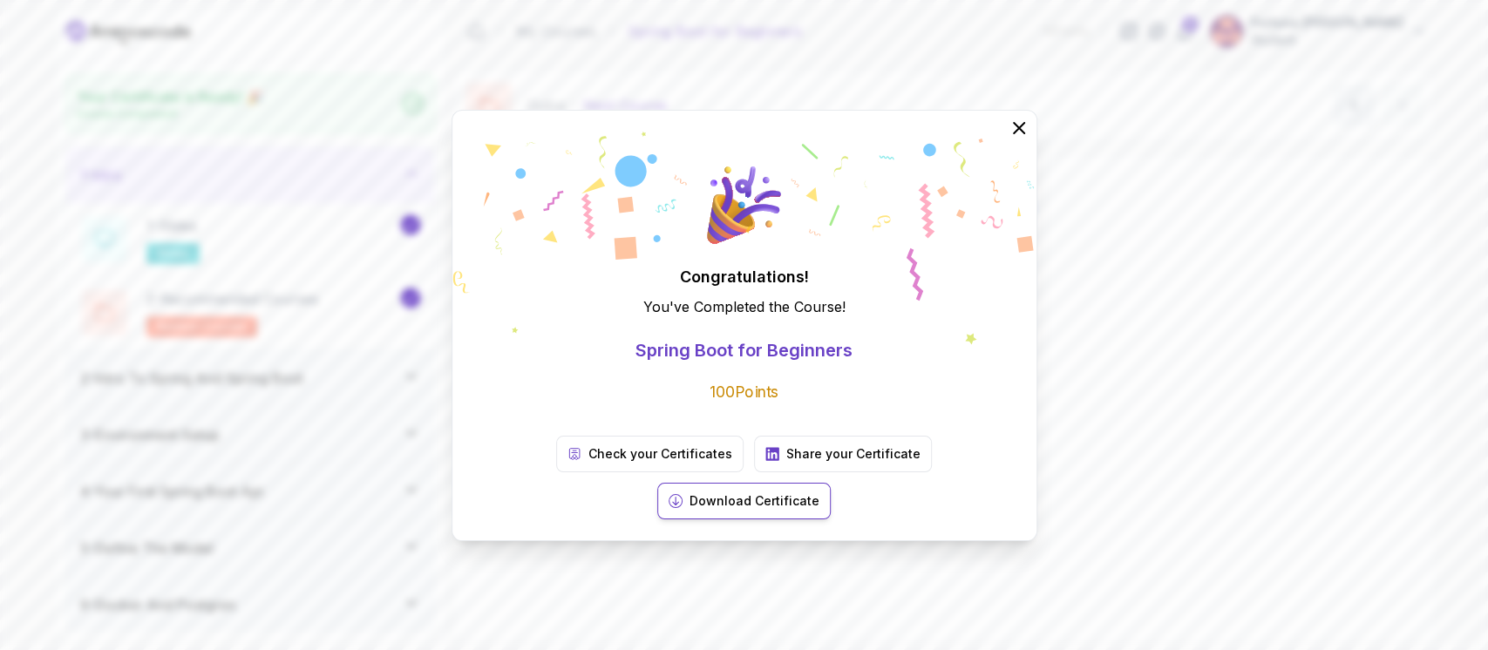
click at [820, 493] on p "Download Certificate" at bounding box center [755, 501] width 130 height 17
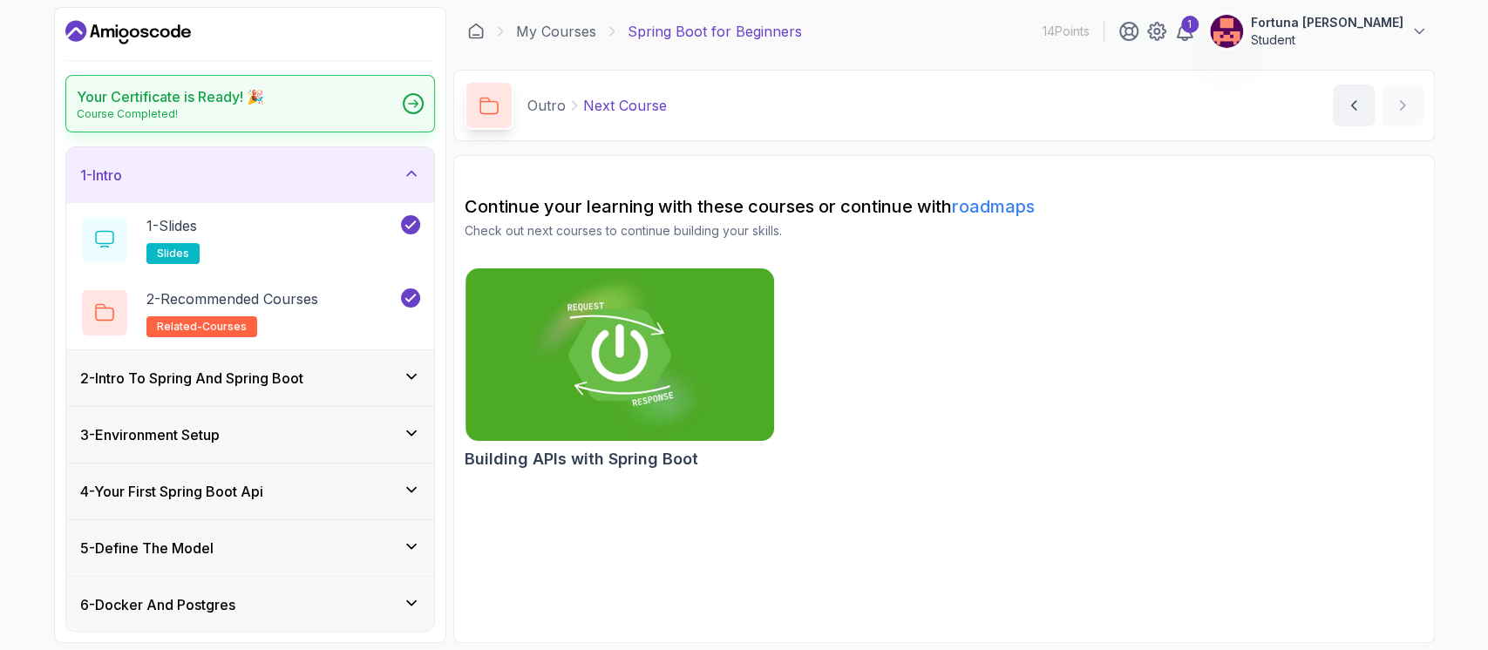
click at [405, 113] on div "Your Certificate is Ready! 🎉 Course Completed!" at bounding box center [250, 104] width 370 height 58
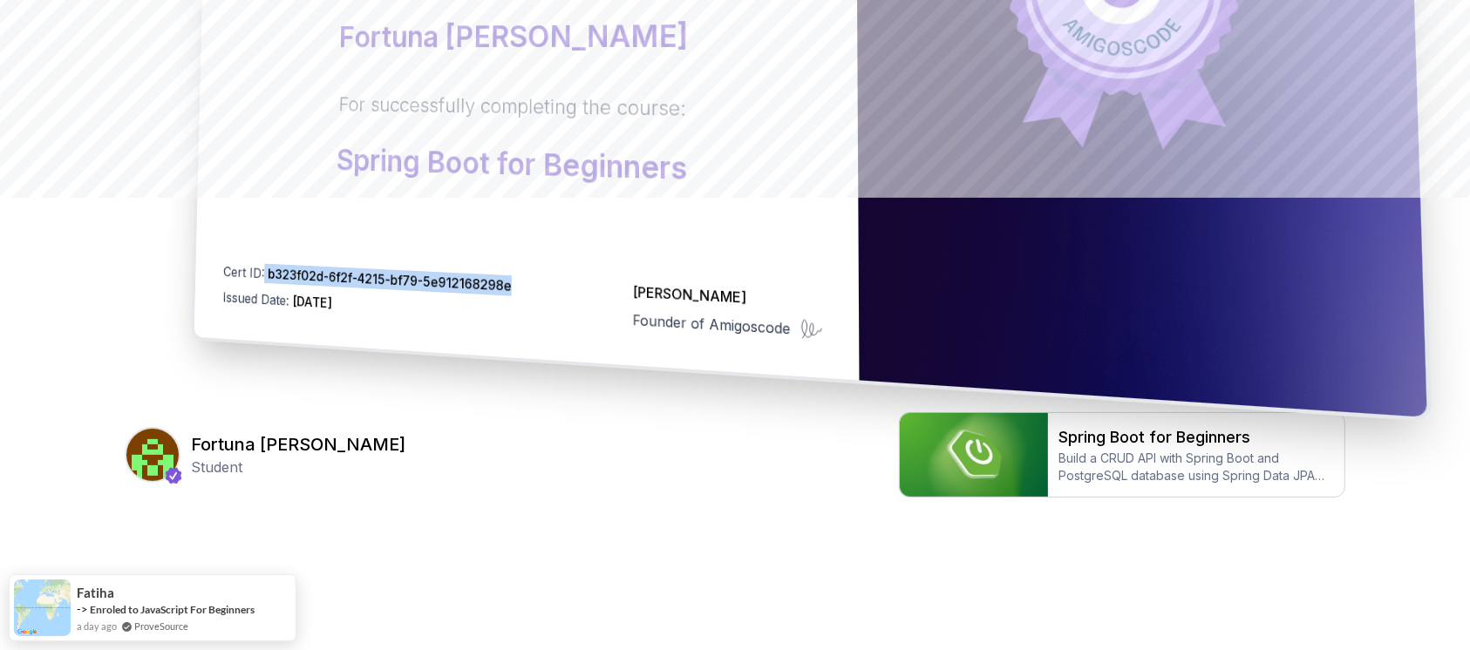
drag, startPoint x: 514, startPoint y: 289, endPoint x: 263, endPoint y: 266, distance: 251.3
click at [263, 266] on div "Cert ID: b323f02d-6f2f-4215-bf79-5e912168298e Issued Date: 2025-09-05 Nelson Dj…" at bounding box center [522, 301] width 600 height 79
copy p "b323f02d-6f2f-4215-bf79-5e912168298e"
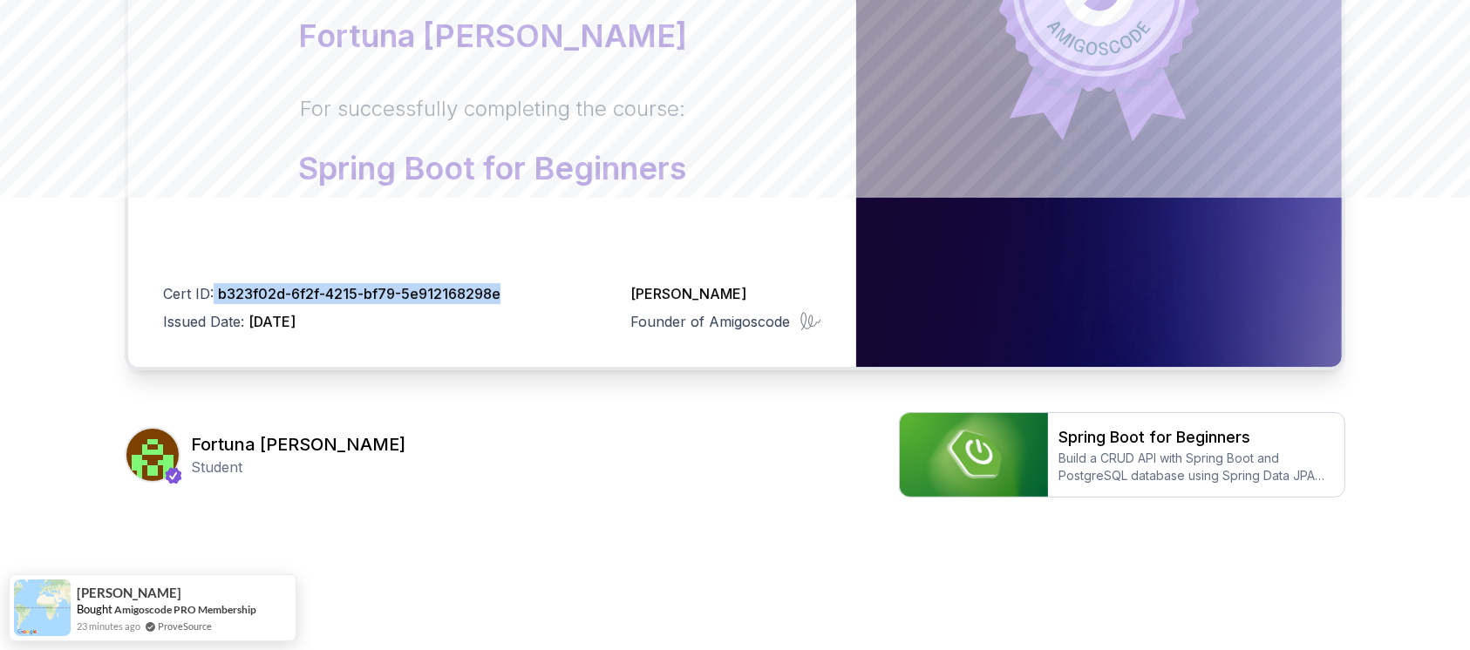
click at [988, 180] on body "Certificate This certificate is proudly presented to: Fortuna Eyob Fessehaye Fo…" at bounding box center [735, 99] width 1470 height 1104
click at [1217, 482] on p "Build a CRUD API with Spring Boot and PostgreSQL database using Spring Data JPA…" at bounding box center [1196, 467] width 276 height 35
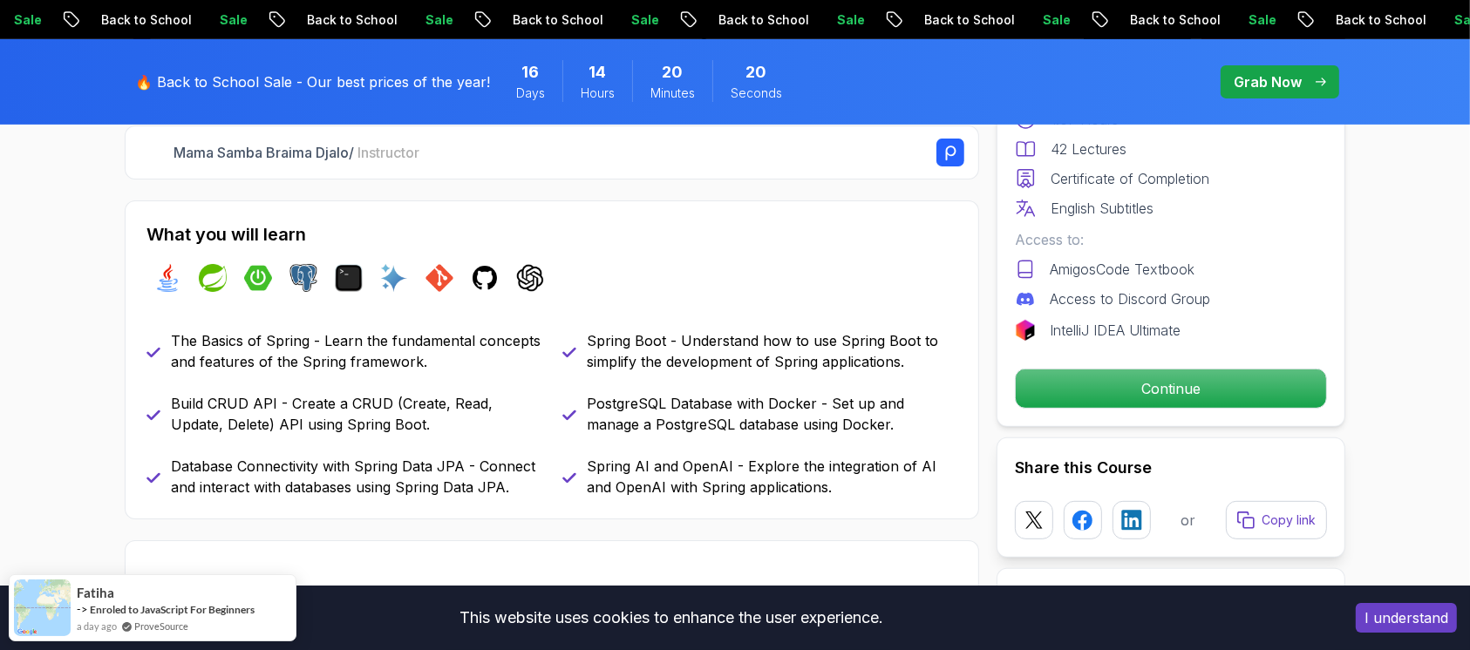
scroll to position [688, 0]
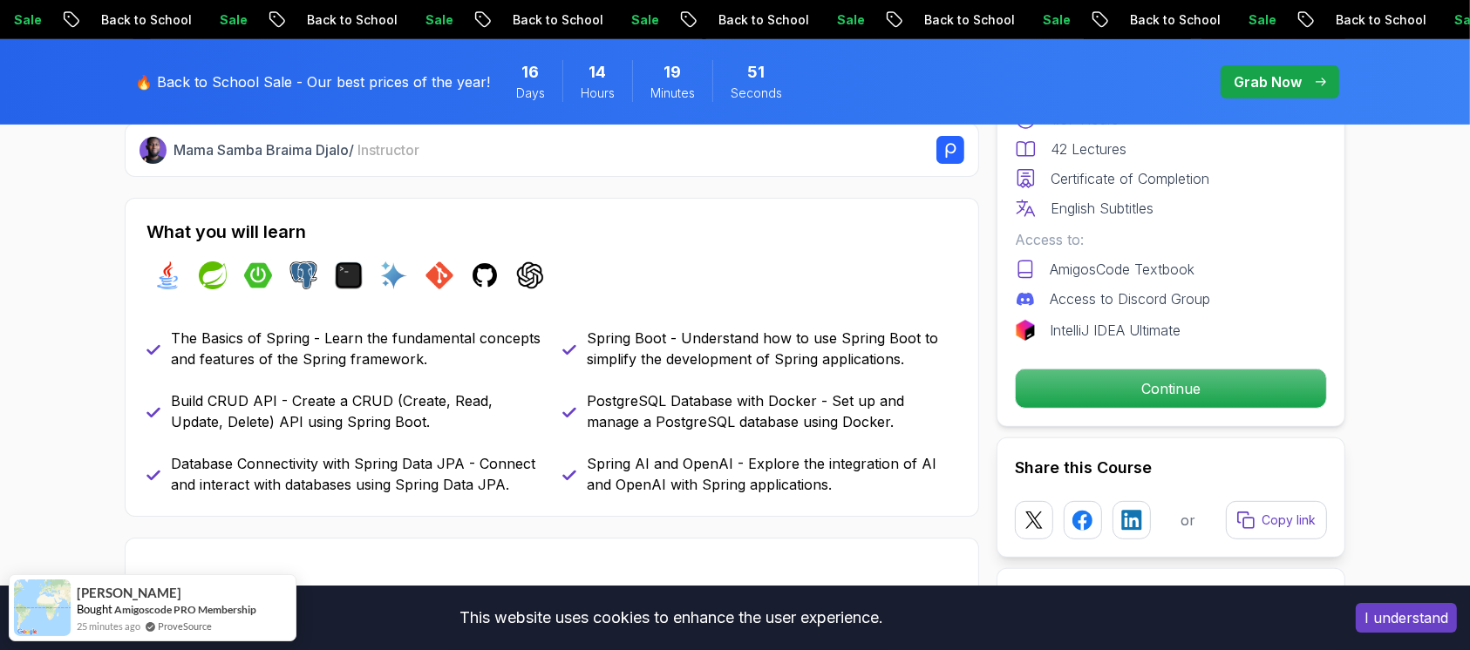
drag, startPoint x: 460, startPoint y: 464, endPoint x: 357, endPoint y: 458, distance: 103.9
click at [357, 458] on p "Database Connectivity with Spring Data JPA - Connect and interact with database…" at bounding box center [356, 474] width 371 height 42
copy p "Spring Data JPA"
